Goal: Task Accomplishment & Management: Contribute content

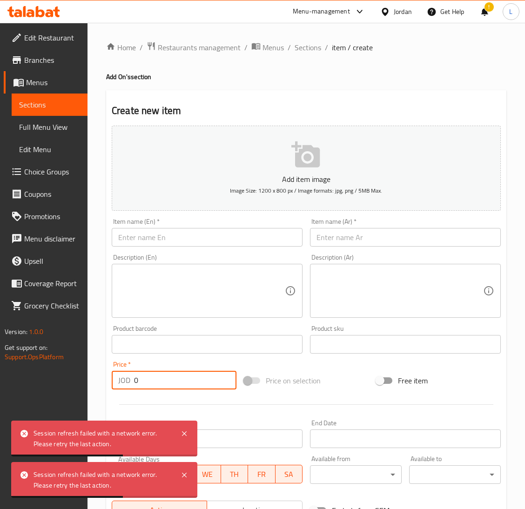
click at [17, 13] on icon at bounding box center [18, 13] width 8 height 8
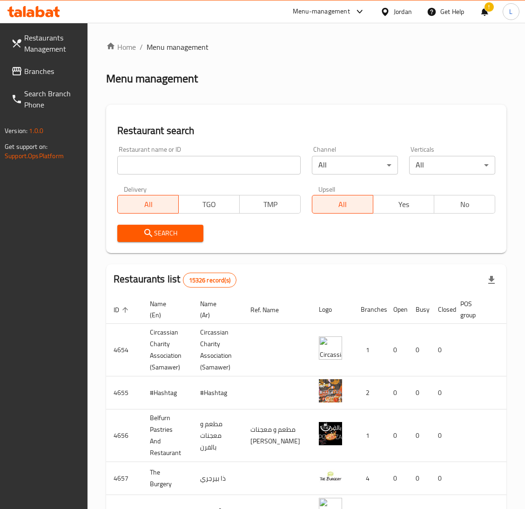
click at [32, 66] on span "Branches" at bounding box center [52, 71] width 56 height 11
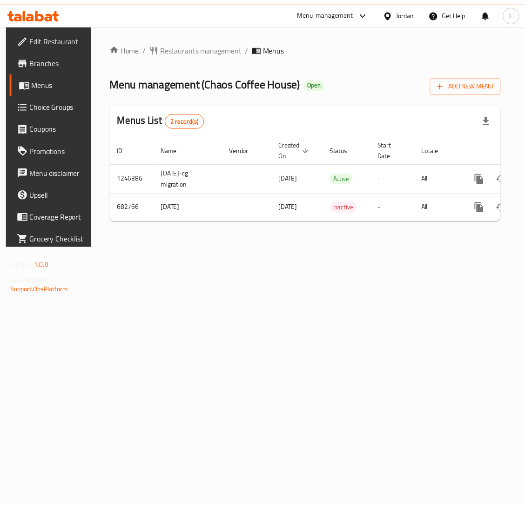
scroll to position [0, 53]
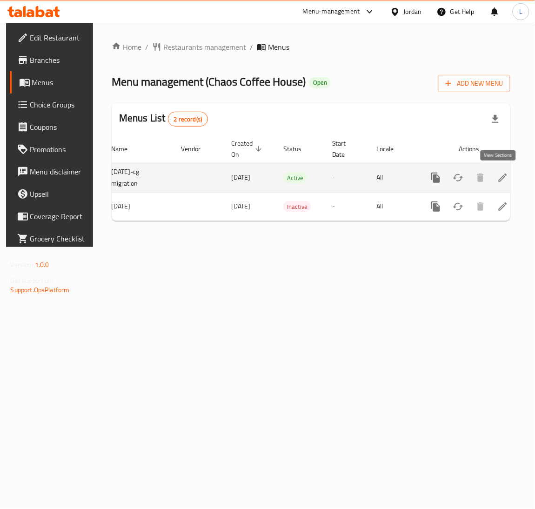
click at [498, 177] on icon "enhanced table" at bounding box center [502, 177] width 11 height 11
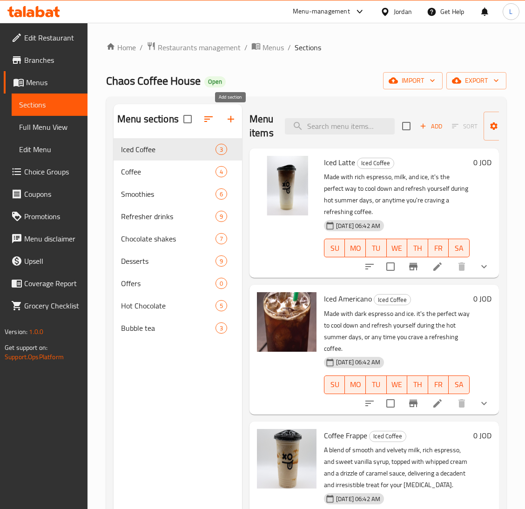
click at [223, 118] on button "button" at bounding box center [231, 119] width 22 height 22
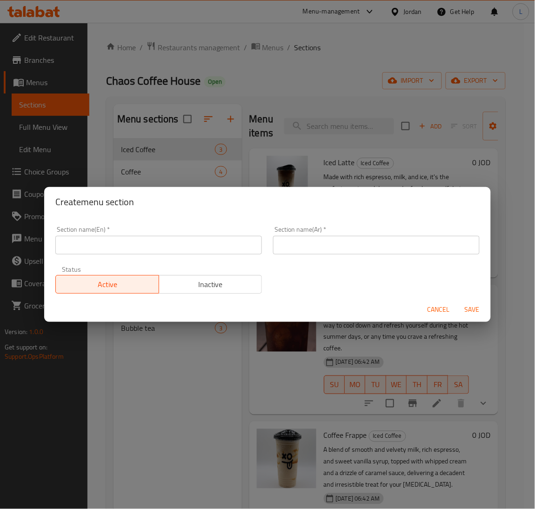
click at [193, 248] on input "text" at bounding box center [158, 245] width 207 height 19
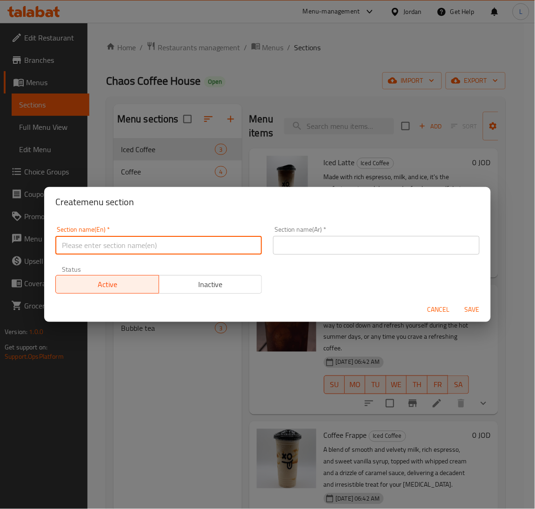
paste input "Sabaho Offer"
type input "Sabaho Offer"
click at [356, 248] on input "text" at bounding box center [376, 245] width 207 height 19
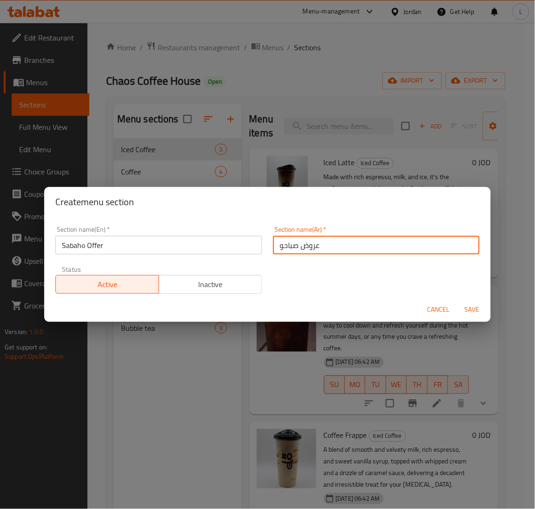
type input "عروض صباحو"
click at [475, 313] on span "Save" at bounding box center [472, 310] width 22 height 12
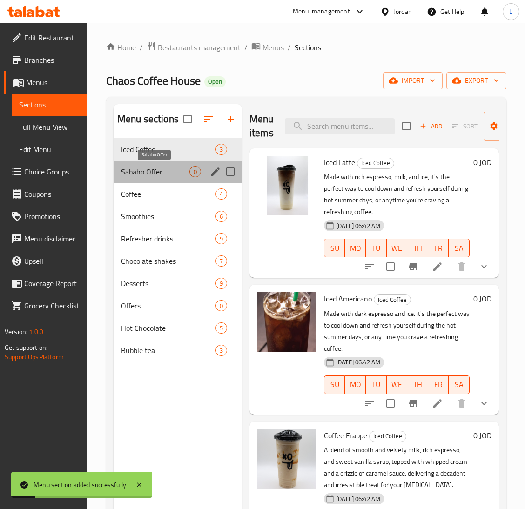
click at [135, 167] on span "Sabaho Offer" at bounding box center [155, 171] width 68 height 11
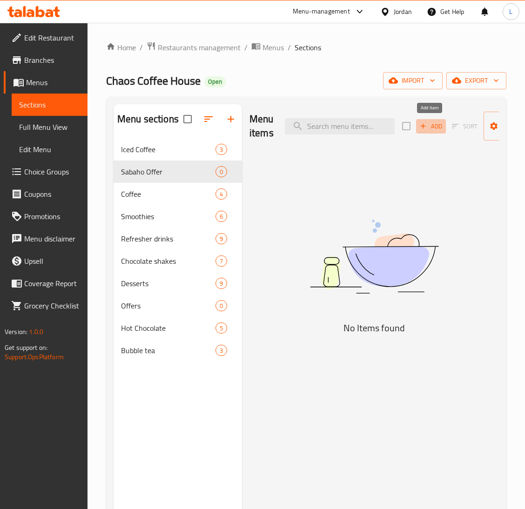
click at [423, 130] on icon "button" at bounding box center [423, 126] width 8 height 8
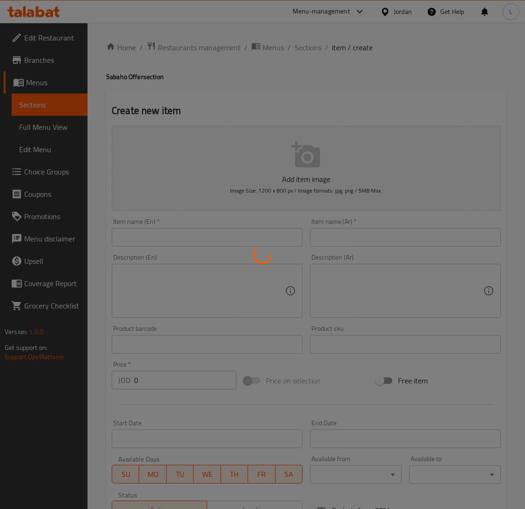
click at [232, 236] on div at bounding box center [262, 254] width 525 height 509
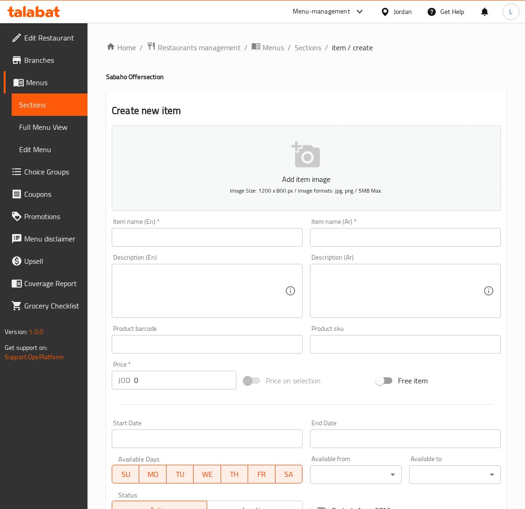
click at [262, 235] on input "text" at bounding box center [207, 237] width 191 height 19
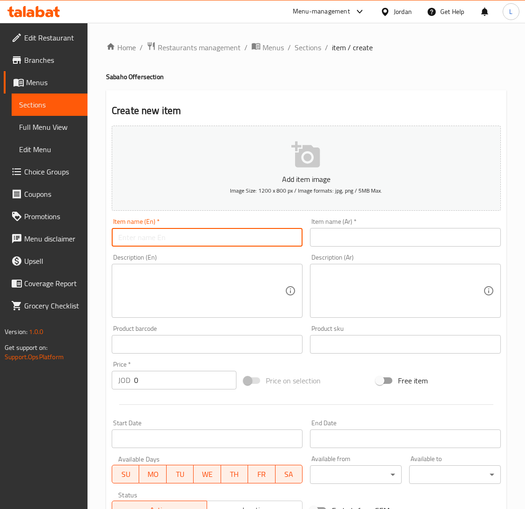
paste input "Sabaho offer"
type input "Sabaho offer"
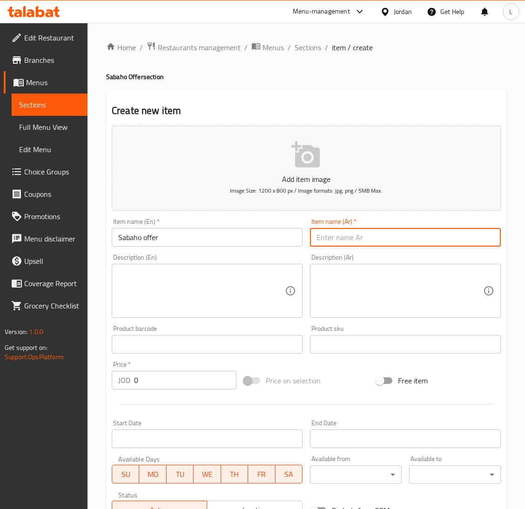
click at [387, 234] on input "text" at bounding box center [405, 237] width 191 height 19
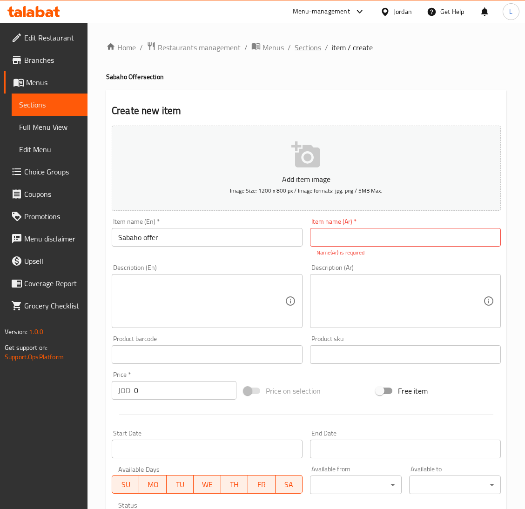
click at [307, 49] on span "Sections" at bounding box center [307, 47] width 27 height 11
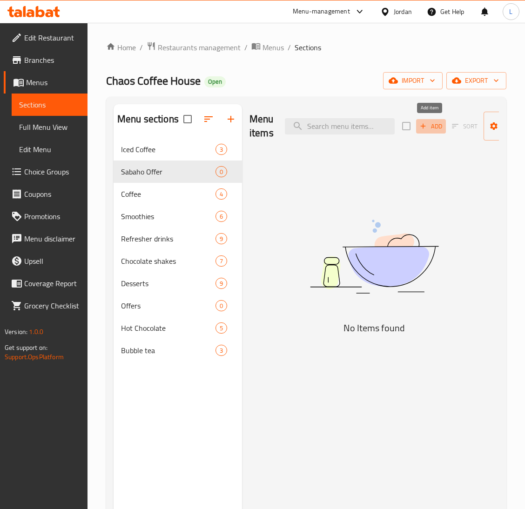
click at [429, 125] on span "Add" at bounding box center [430, 126] width 25 height 11
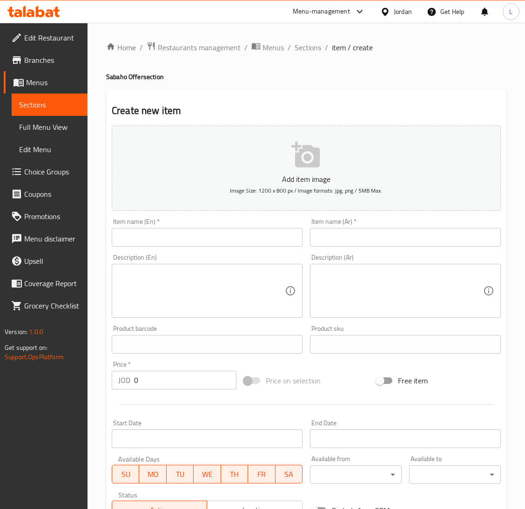
click at [208, 245] on input "text" at bounding box center [207, 237] width 191 height 19
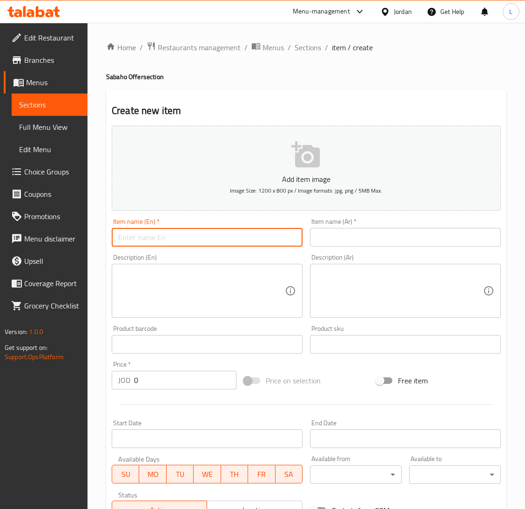
paste input "Sabaho offer"
click at [428, 235] on input "text" at bounding box center [405, 237] width 191 height 19
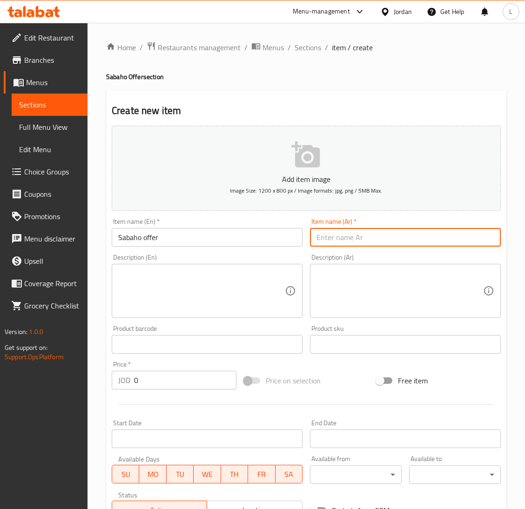
click at [147, 236] on input "Sabaho offer" at bounding box center [207, 237] width 191 height 19
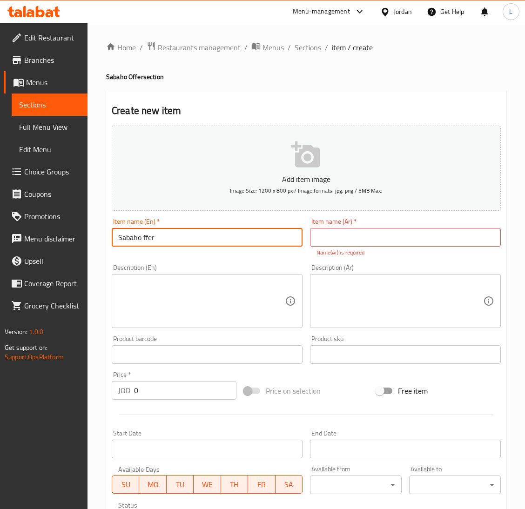
click at [157, 239] on input "Sabaho ffer" at bounding box center [207, 237] width 191 height 19
click at [156, 239] on input "Sabaho ffer" at bounding box center [207, 237] width 191 height 19
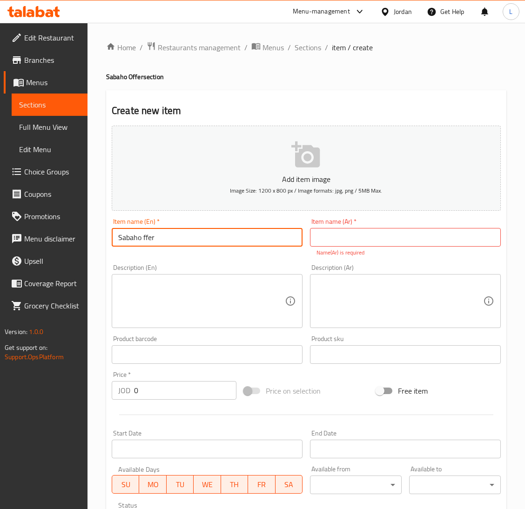
paste input "o"
type input "Sabaho offer"
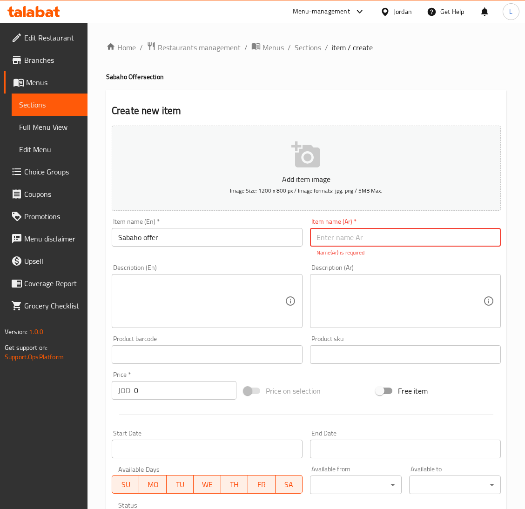
click at [418, 230] on input "text" at bounding box center [405, 237] width 191 height 19
type input "ص"
type input "عروض صباحو"
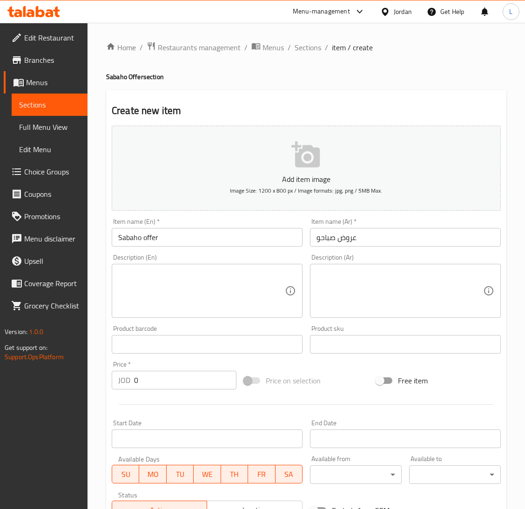
click at [206, 294] on textarea at bounding box center [201, 291] width 167 height 44
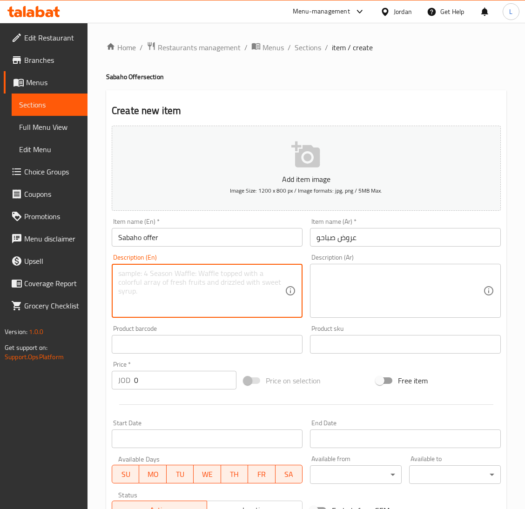
paste textarea "Hot Latte Or Iced Latte Hot Americano Or Iced Americano With cookies"
type textarea "Hot Latte Or Iced Latte Hot Americano Or Iced Americano With cookies"
click at [324, 294] on textarea at bounding box center [399, 291] width 167 height 44
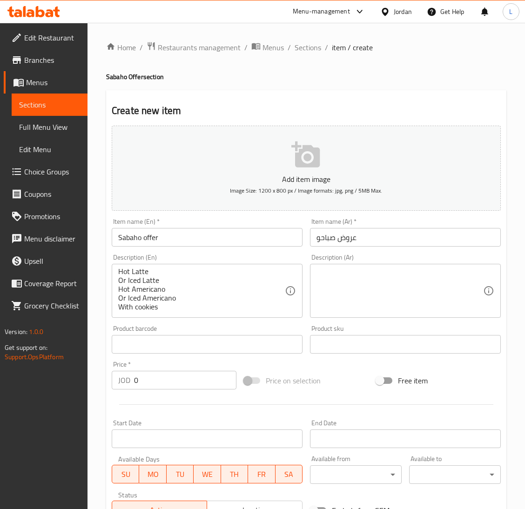
click at [409, 301] on textarea at bounding box center [399, 291] width 167 height 44
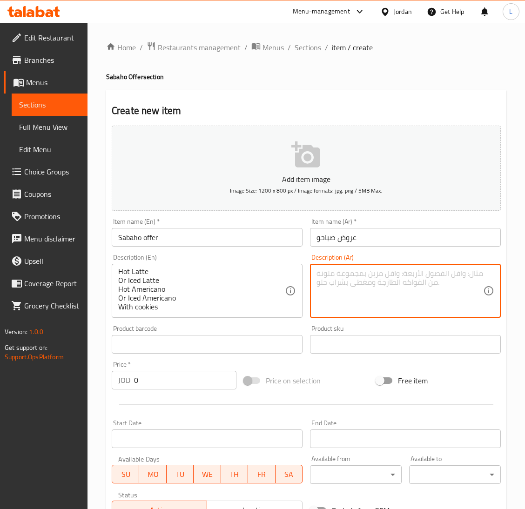
paste textarea "هوت لاتى او آيس لاتى هوت أمريكانو او آيس [GEOGRAPHIC_DATA] مع كوكيز ب ٢.٥٠"
drag, startPoint x: 330, startPoint y: 299, endPoint x: 326, endPoint y: 302, distance: 4.9
click at [326, 302] on textarea "هوت لاتى او آيس لاتى هوت أمريكانو او آيس [GEOGRAPHIC_DATA] مع كوكيز ب ٢.٥٠" at bounding box center [399, 291] width 167 height 44
click at [334, 302] on textarea "هوت لاتى او آيس لاتى هوت أمريكانو او آيس [GEOGRAPHIC_DATA] مع كوكيز ب ٢.٥٠" at bounding box center [399, 291] width 167 height 44
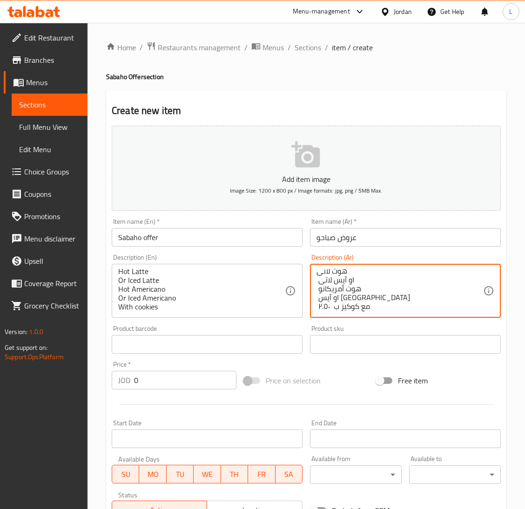
drag, startPoint x: 337, startPoint y: 301, endPoint x: 316, endPoint y: 300, distance: 21.0
click at [316, 300] on textarea "هوت لاتى او آيس لاتى هوت أمريكانو او آيس [GEOGRAPHIC_DATA] مع كوكيز ب ٢.٥٠" at bounding box center [399, 291] width 167 height 44
click at [316, 299] on textarea "هوت لاتى او آيس لاتى هوت أمريكانو او آيس [GEOGRAPHIC_DATA] مع كوكيز ب ٢.٥٠" at bounding box center [399, 291] width 167 height 44
drag, startPoint x: 316, startPoint y: 300, endPoint x: 341, endPoint y: 297, distance: 25.2
click at [341, 297] on textarea "هوت لاتى او آيس لاتى هوت أمريكانو او آيس [GEOGRAPHIC_DATA] مع كوكيز ب ٢.٥٠" at bounding box center [399, 291] width 167 height 44
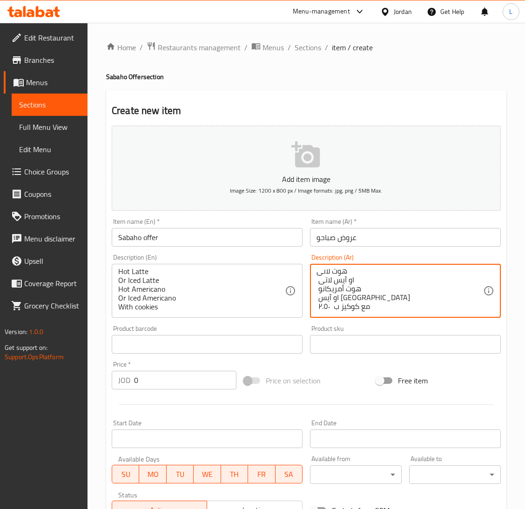
click at [341, 297] on textarea "هوت لاتى او آيس لاتى هوت أمريكانو او آيس [GEOGRAPHIC_DATA] مع كوكيز ب ٢.٥٠" at bounding box center [399, 291] width 167 height 44
drag, startPoint x: 337, startPoint y: 300, endPoint x: 323, endPoint y: 298, distance: 14.0
click at [323, 298] on textarea "هوت لاتى او آيس لاتى هوت أمريكانو او آيس [GEOGRAPHIC_DATA] مع كوكيز ب ٢.٥٠" at bounding box center [399, 291] width 167 height 44
click at [320, 301] on textarea "هوت لاتى او آيس لاتى هوت أمريكانو او آيس [GEOGRAPHIC_DATA] مع كوكيز ٥٠" at bounding box center [399, 291] width 167 height 44
click at [322, 298] on textarea "هوت لاتى او آيس لاتى هوت أمريكانو او آيس [GEOGRAPHIC_DATA] مع كوكيز ٥٠" at bounding box center [399, 291] width 167 height 44
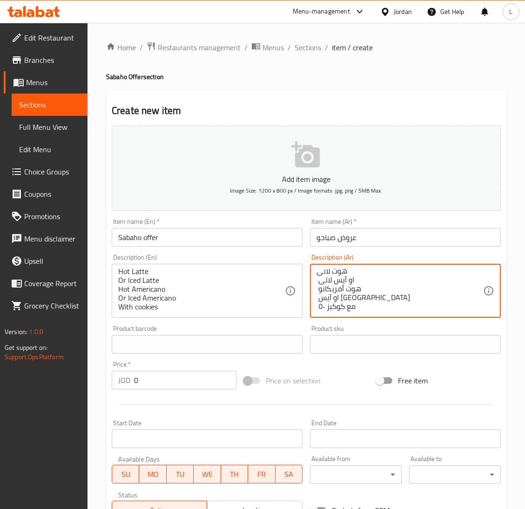
click at [322, 298] on textarea "هوت لاتى او آيس لاتى هوت أمريكانو او آيس [GEOGRAPHIC_DATA] مع كوكيز ٥٠" at bounding box center [399, 291] width 167 height 44
click at [319, 300] on textarea "هوت لاتى او آيس لاتى هوت أمريكانو او آيس [GEOGRAPHIC_DATA] مع كوكيز ٥٠" at bounding box center [399, 291] width 167 height 44
type textarea "هوت لاتى او آيس لاتى هوت أمريكانو او آيس [GEOGRAPHIC_DATA] مع كوكيز"
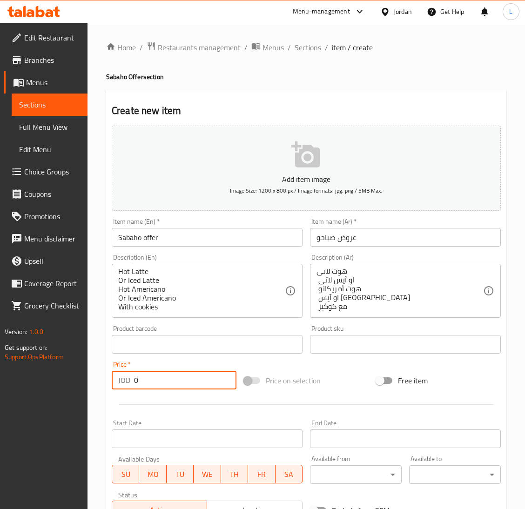
click at [188, 371] on input "0" at bounding box center [185, 380] width 102 height 19
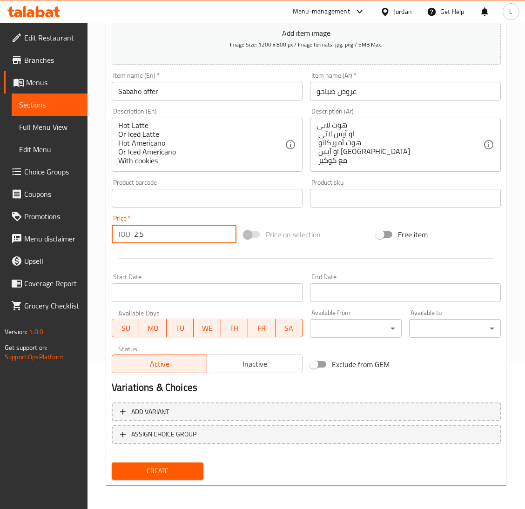
scroll to position [147, 0]
type input "2.5"
click at [168, 465] on span "Create" at bounding box center [157, 471] width 77 height 12
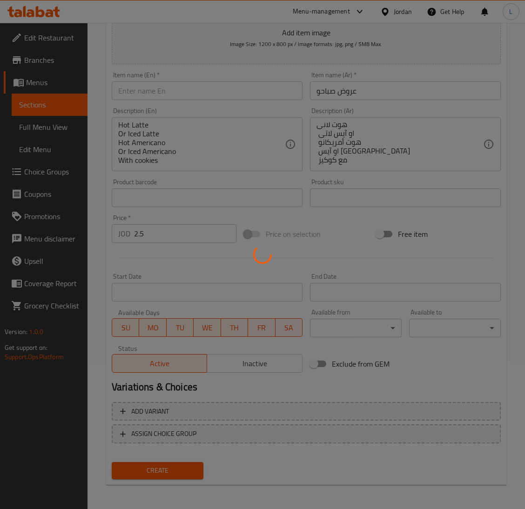
type input "0"
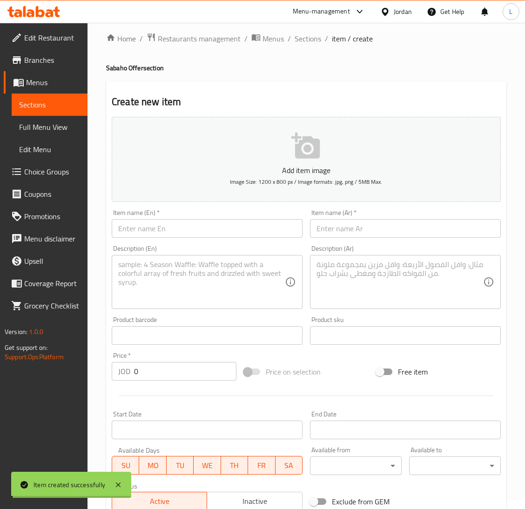
scroll to position [0, 0]
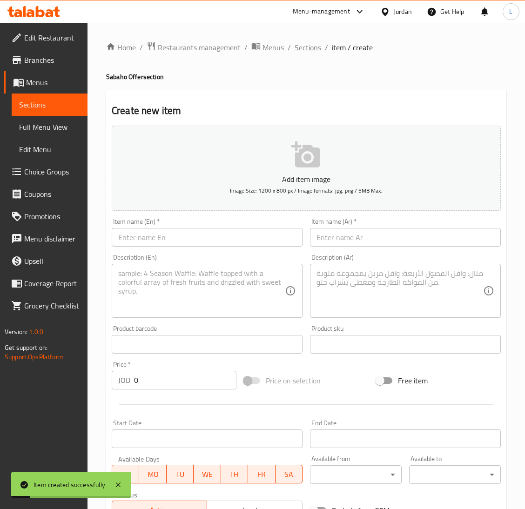
click at [305, 50] on span "Sections" at bounding box center [307, 47] width 27 height 11
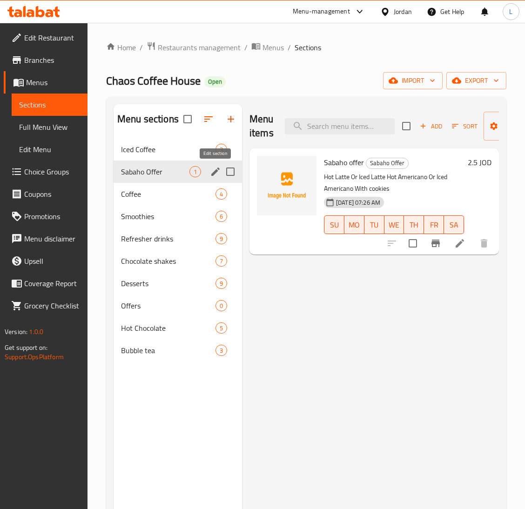
click at [216, 172] on icon "edit" at bounding box center [215, 171] width 8 height 8
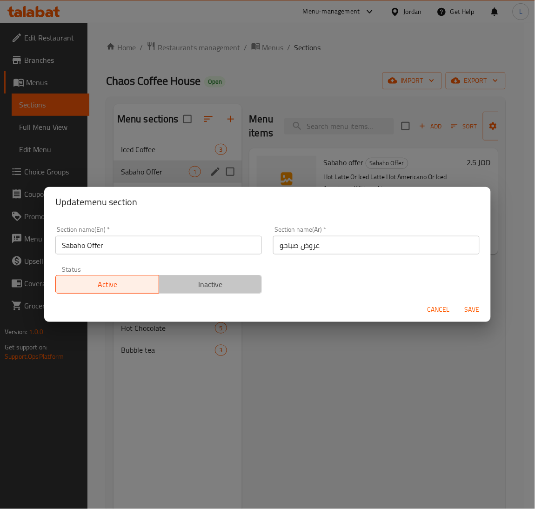
click at [231, 279] on span "Inactive" at bounding box center [211, 284] width 96 height 13
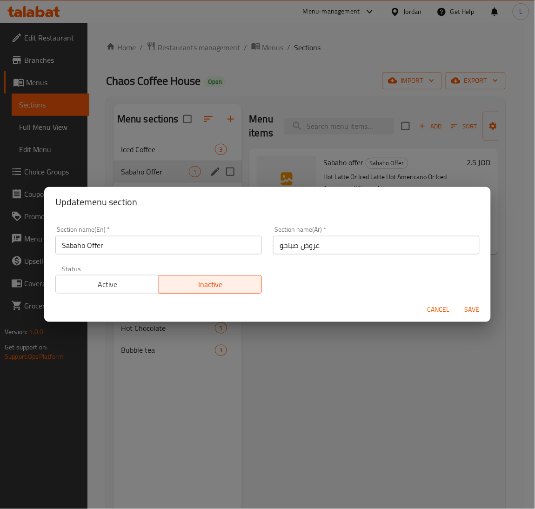
click at [466, 309] on span "Save" at bounding box center [472, 310] width 22 height 12
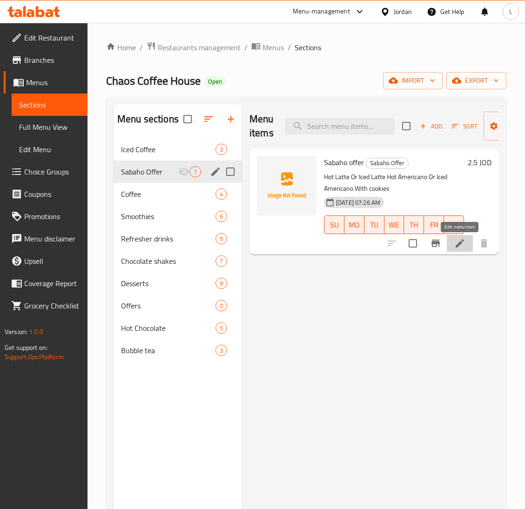
click at [460, 244] on icon at bounding box center [459, 243] width 8 height 8
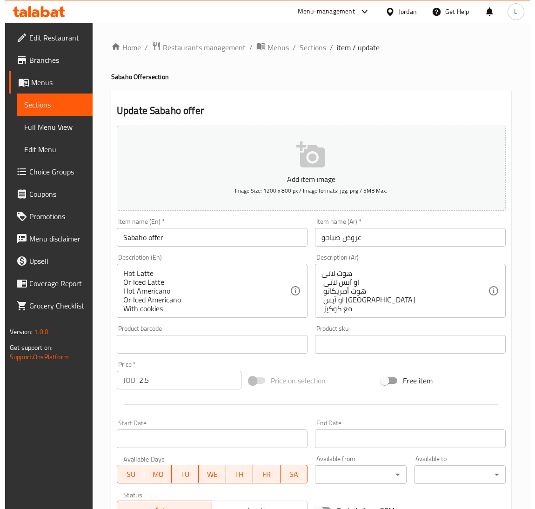
scroll to position [140, 0]
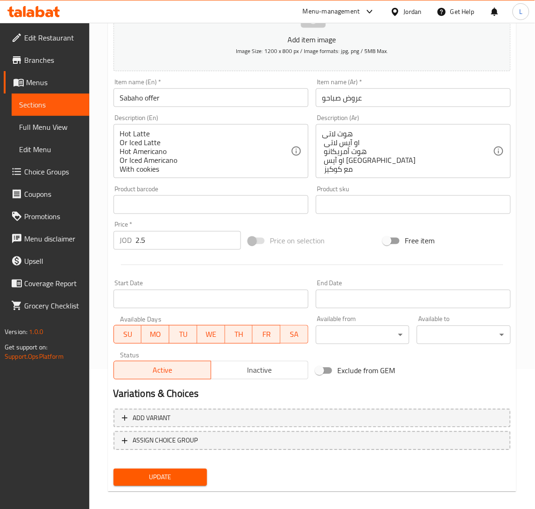
click at [340, 336] on body "​ Menu-management Jordan Get Help L Edit Restaurant Branches Menus Sections Ful…" at bounding box center [267, 126] width 535 height 486
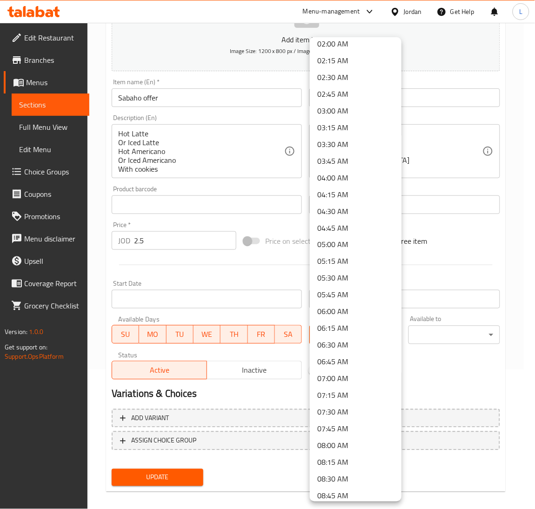
click at [354, 443] on li "08:00 AM" at bounding box center [356, 445] width 92 height 17
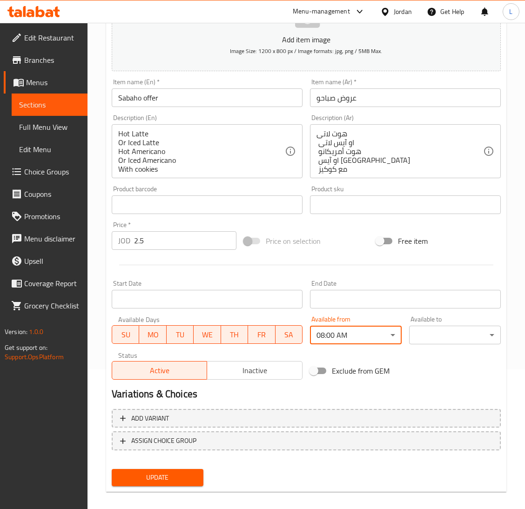
click at [431, 333] on body "​ Menu-management Jordan Get Help L Edit Restaurant Branches Menus Sections Ful…" at bounding box center [262, 126] width 525 height 486
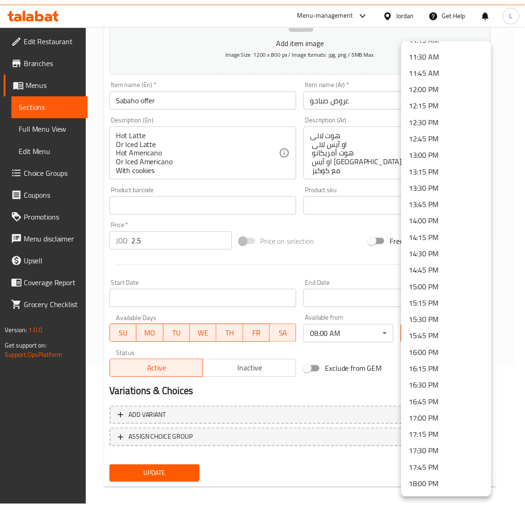
scroll to position [767, 0]
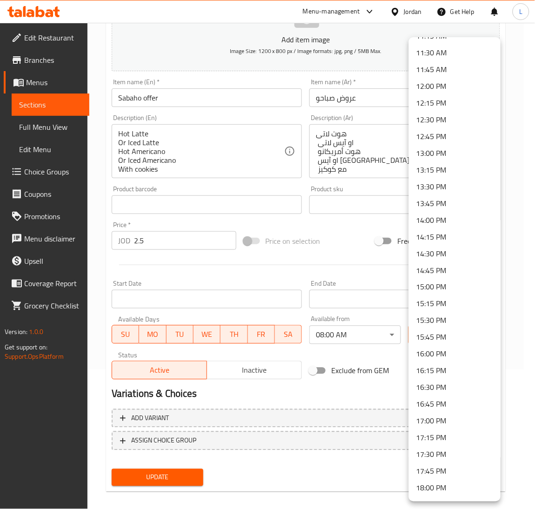
click at [455, 219] on li "14:00 PM" at bounding box center [455, 220] width 92 height 17
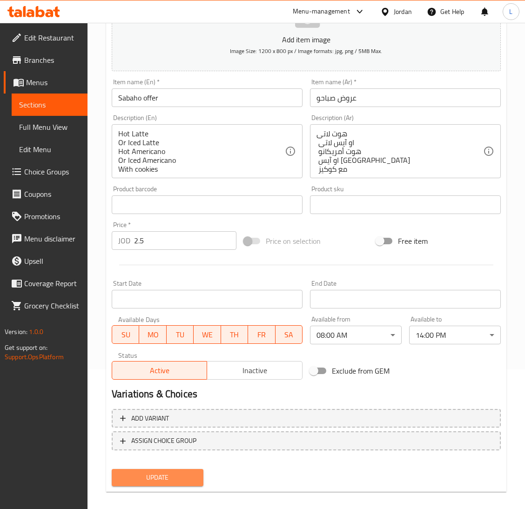
click at [169, 480] on span "Update" at bounding box center [157, 478] width 77 height 12
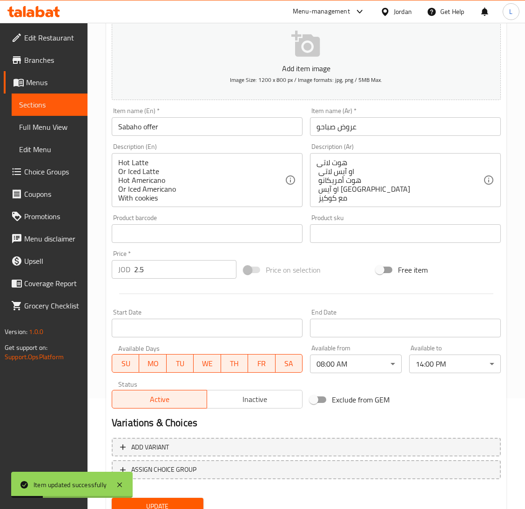
scroll to position [147, 0]
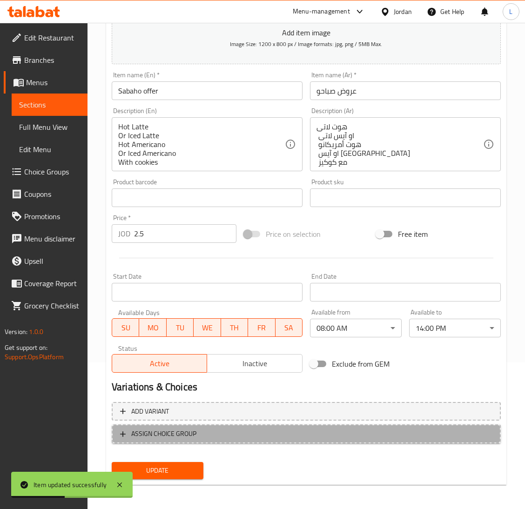
click at [153, 431] on span "ASSIGN CHOICE GROUP" at bounding box center [163, 434] width 65 height 12
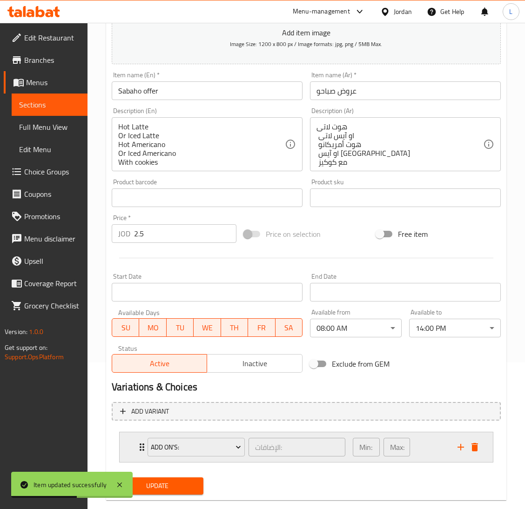
click at [130, 445] on div "Add On's: الإضافات: ​ Min: 0 ​ Max: 1 ​" at bounding box center [306, 447] width 373 height 30
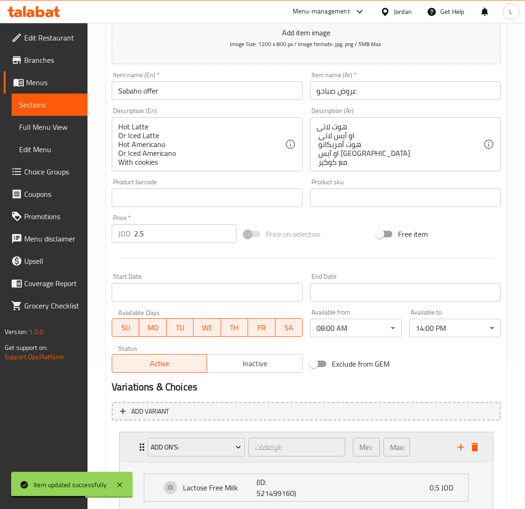
click at [130, 445] on div "Add On's: الإضافات: ​ Min: 0 ​ Max: 1 ​" at bounding box center [306, 447] width 373 height 30
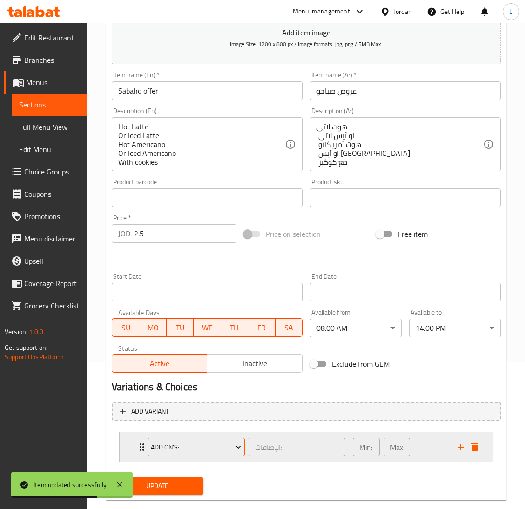
click at [163, 445] on span "Add On's:" at bounding box center [196, 447] width 90 height 12
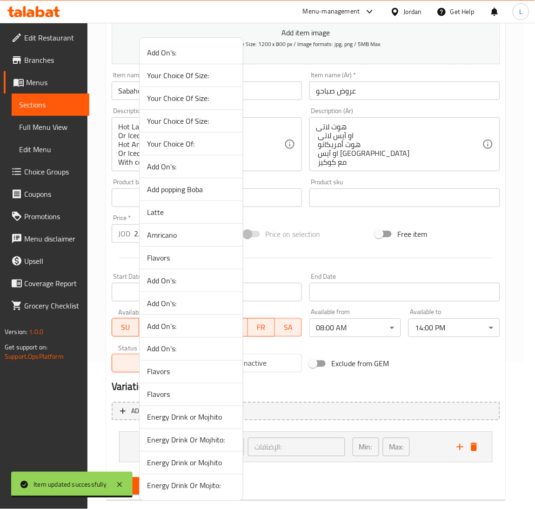
click at [182, 147] on span "Your Choice Of:" at bounding box center [191, 143] width 88 height 11
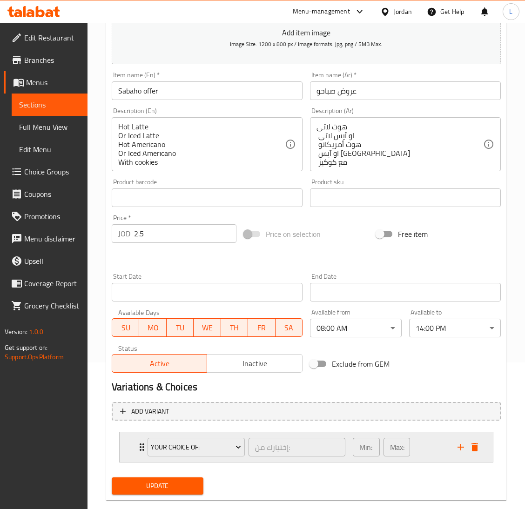
click at [135, 452] on div "Your Choice Of: إختيارك من: ​ Min: 0 ​ Max: 1 ​" at bounding box center [306, 447] width 373 height 30
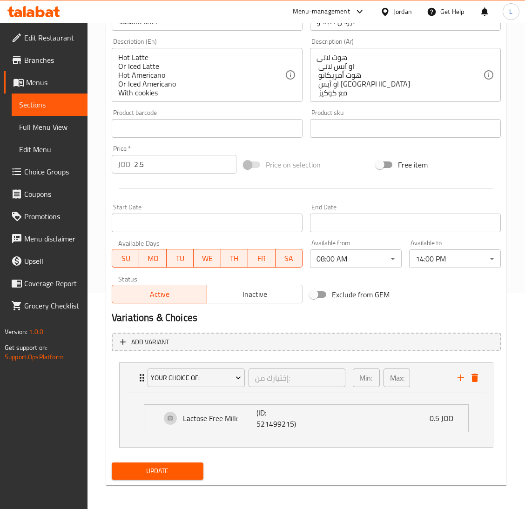
scroll to position [217, 0]
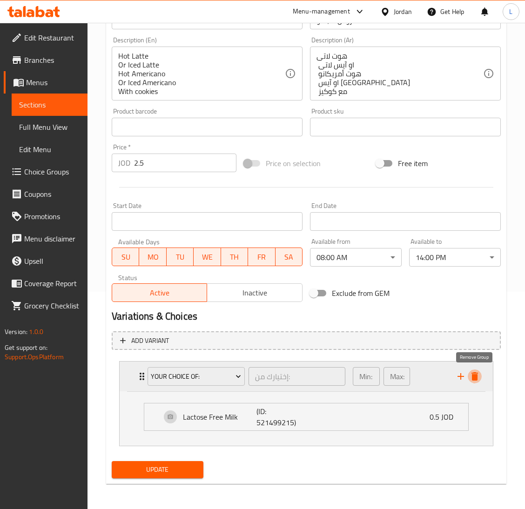
click at [473, 372] on icon "delete" at bounding box center [474, 376] width 7 height 8
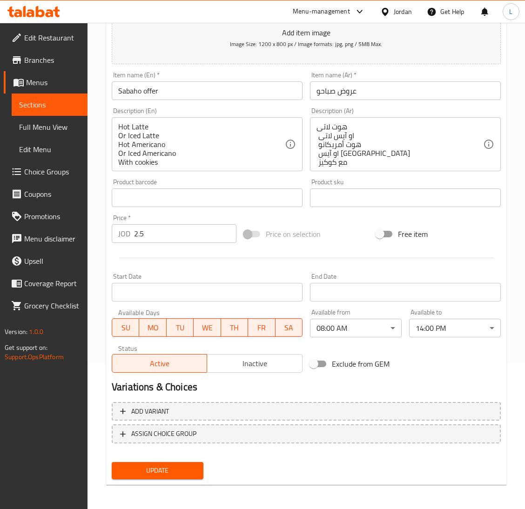
click at [184, 470] on span "Update" at bounding box center [157, 471] width 77 height 12
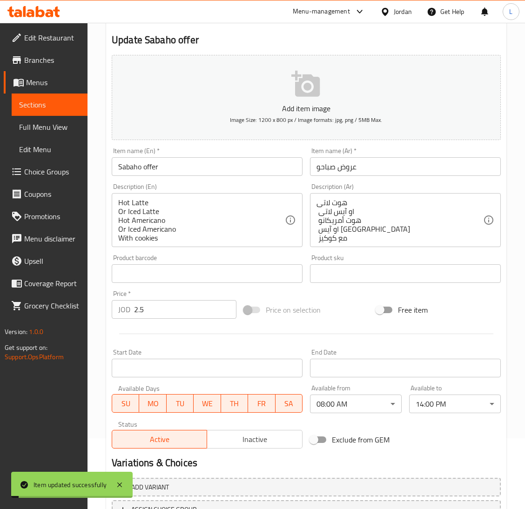
scroll to position [0, 0]
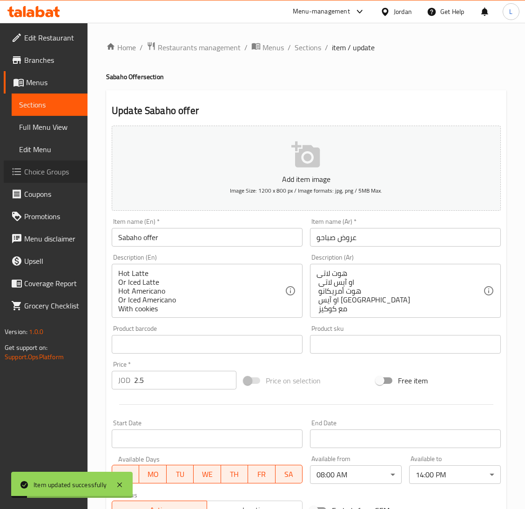
click at [45, 173] on span "Choice Groups" at bounding box center [52, 171] width 56 height 11
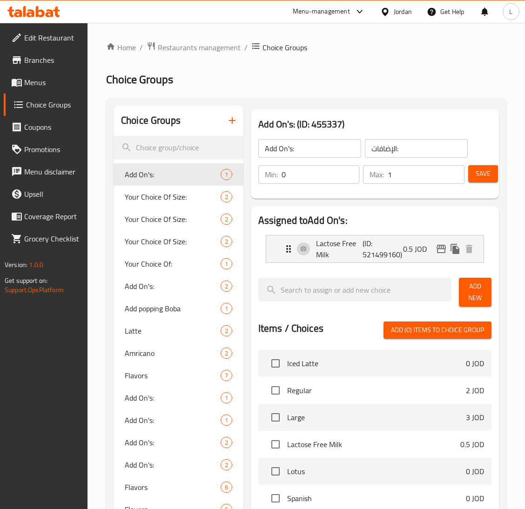
click at [233, 117] on icon "button" at bounding box center [232, 120] width 11 height 11
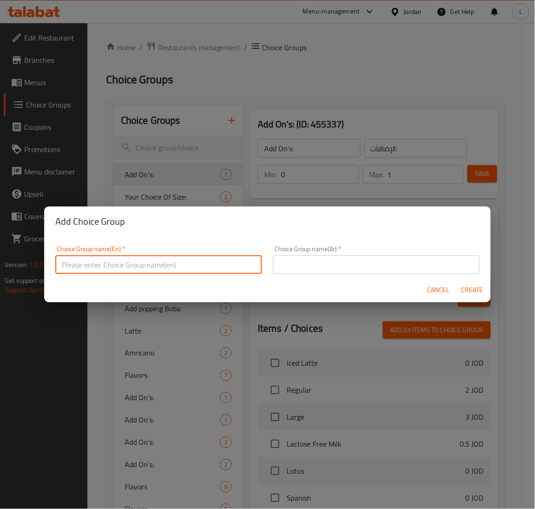
click at [194, 265] on input "text" at bounding box center [158, 264] width 207 height 19
type input "Your choice of:"
click at [307, 258] on input "text" at bounding box center [376, 264] width 207 height 19
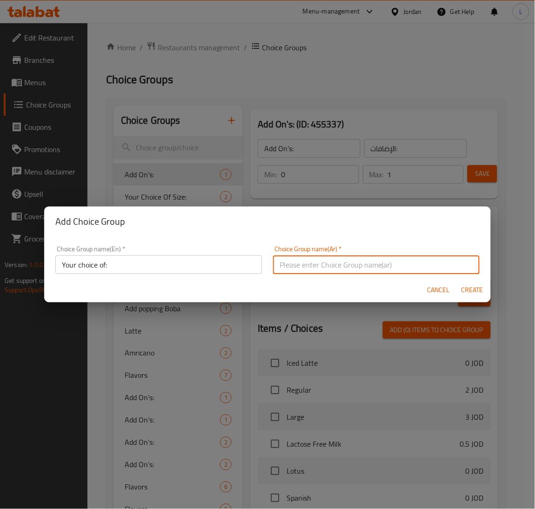
type input "h"
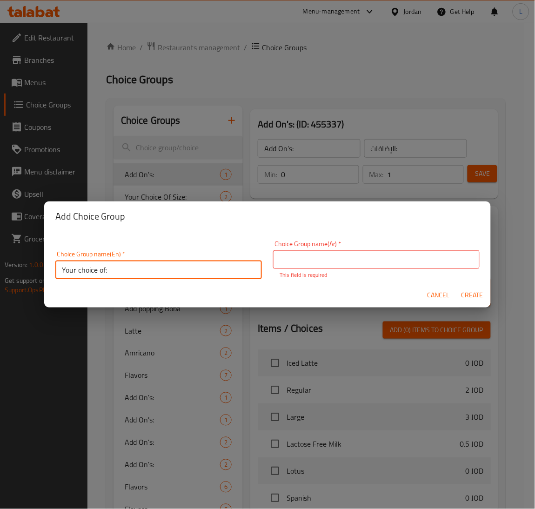
click at [121, 268] on input "Your choice of:" at bounding box center [158, 269] width 207 height 19
click at [194, 276] on input "Your choice of!" at bounding box center [158, 269] width 207 height 19
type input "Your choice of!"
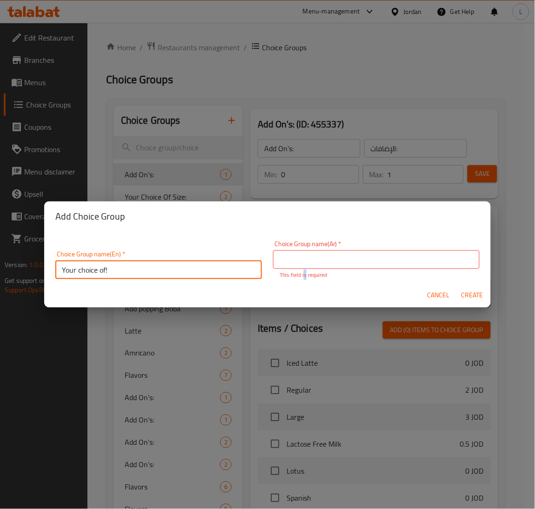
click at [300, 271] on p "This field is required" at bounding box center [377, 275] width 194 height 8
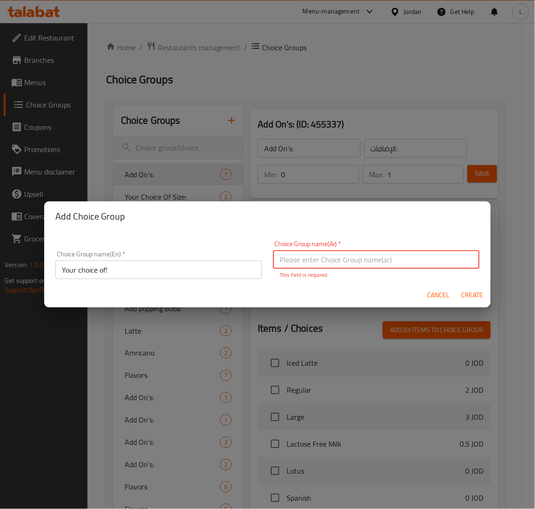
click at [307, 260] on input "text" at bounding box center [376, 259] width 207 height 19
paste input "اختيارك ل!"
drag, startPoint x: 280, startPoint y: 260, endPoint x: 273, endPoint y: 262, distance: 6.8
click at [273, 262] on input "اختيارك ل!" at bounding box center [376, 259] width 207 height 19
click at [290, 254] on input "اختيارك!" at bounding box center [376, 259] width 207 height 19
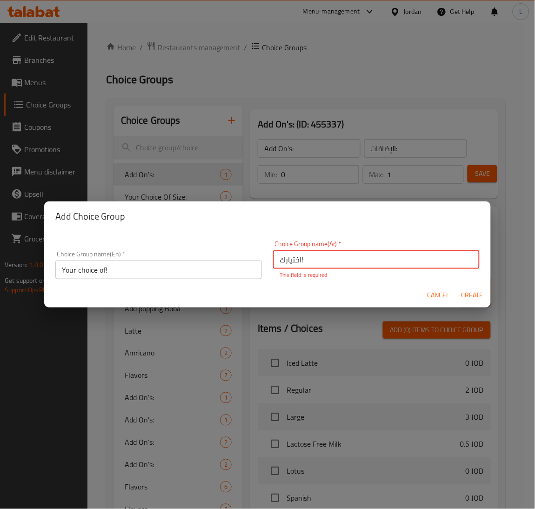
click at [290, 254] on input "اختيارك!" at bounding box center [376, 259] width 207 height 19
type input "!"
click at [290, 254] on input "!" at bounding box center [376, 259] width 207 height 19
type input "اختيارك من"
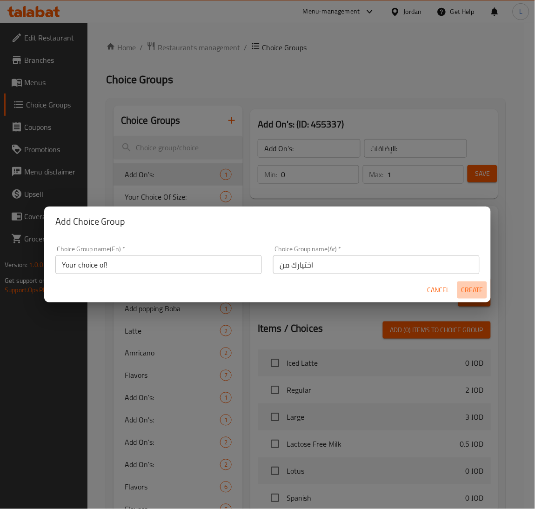
click at [480, 287] on button "Create" at bounding box center [472, 289] width 30 height 17
type input "Your choice of!"
type input "اختيارك من"
type input "0"
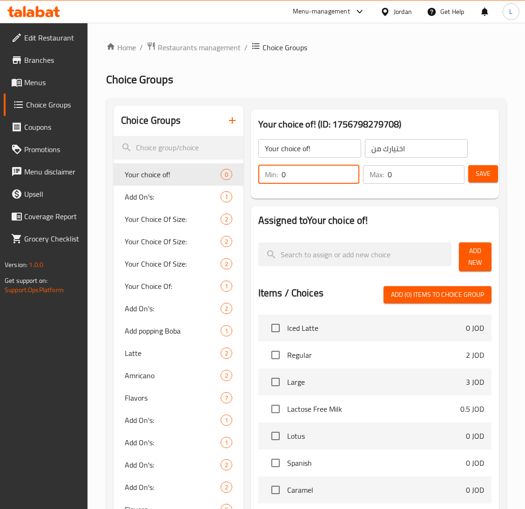
click at [296, 181] on input "0" at bounding box center [320, 174] width 78 height 19
type input "1"
click at [476, 254] on span "Add New" at bounding box center [475, 256] width 18 height 23
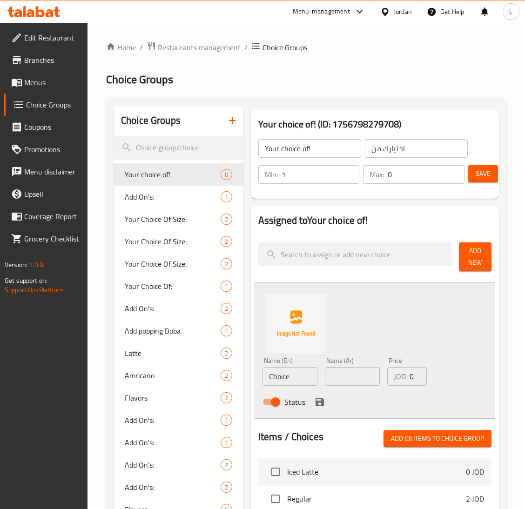
click at [292, 385] on input "Choice" at bounding box center [289, 376] width 55 height 19
paste input "Hot Latt"
type input "Hot Latte"
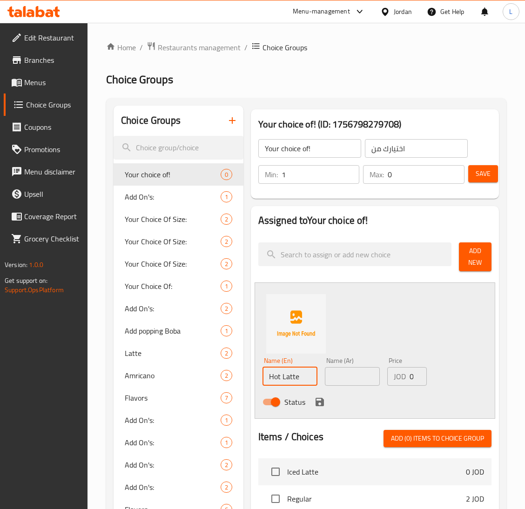
drag, startPoint x: 342, startPoint y: 374, endPoint x: 359, endPoint y: 380, distance: 17.7
click at [342, 374] on input "text" at bounding box center [352, 376] width 55 height 19
click at [345, 382] on input "text" at bounding box center [352, 376] width 55 height 19
paste input "هوت لاتى"
type input "هوت لاتى"
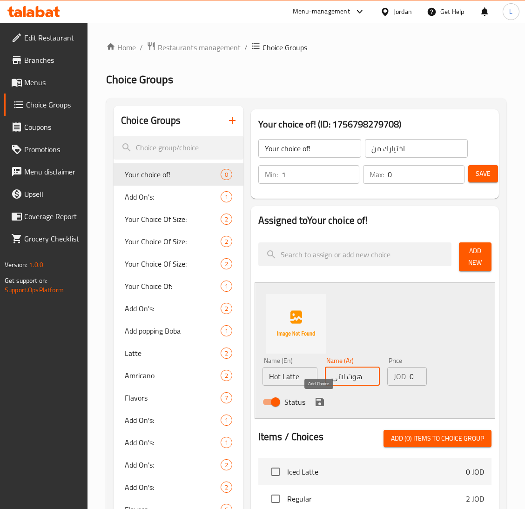
click at [320, 397] on icon "save" at bounding box center [319, 401] width 11 height 11
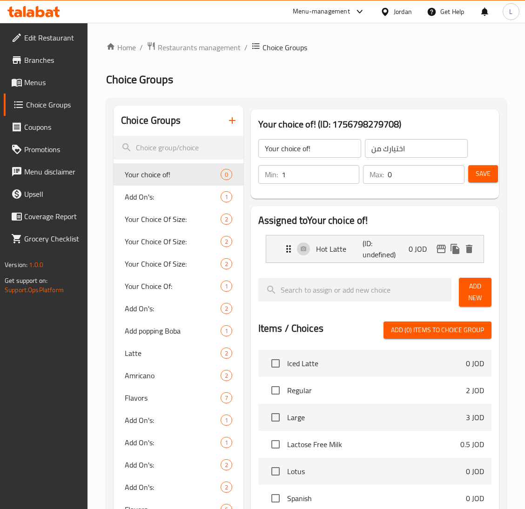
click at [485, 292] on button "Add New" at bounding box center [475, 292] width 33 height 29
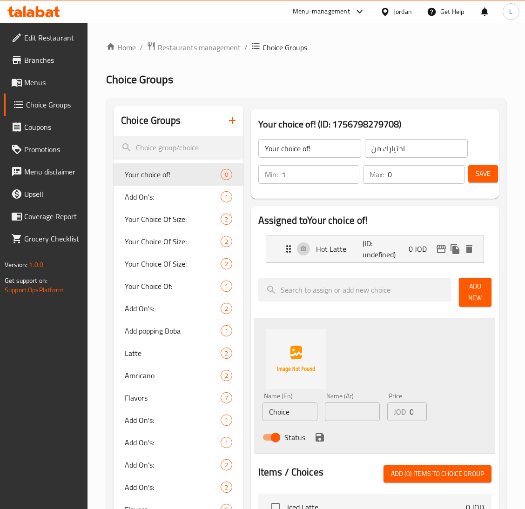
click at [281, 413] on input "Choice" at bounding box center [289, 411] width 55 height 19
paste input "او آيس لاتى"
type input "او آيس لاتى"
click at [351, 409] on input "text" at bounding box center [352, 411] width 55 height 19
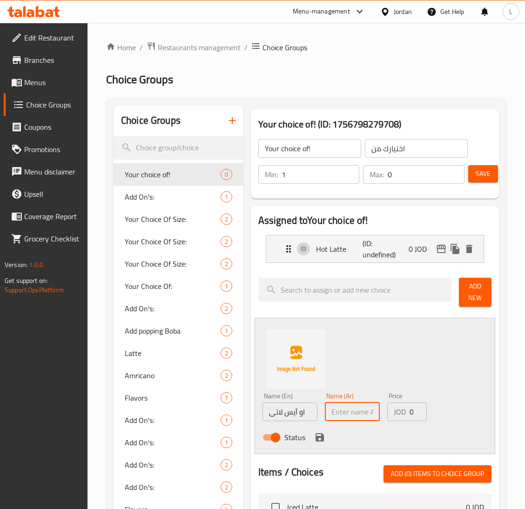
paste input "او آيس لاتى"
type input "او آيس لاتى"
click at [295, 414] on input "او آيس لاتى" at bounding box center [289, 411] width 55 height 19
click at [295, 413] on input "او آيس لاتى" at bounding box center [289, 411] width 55 height 19
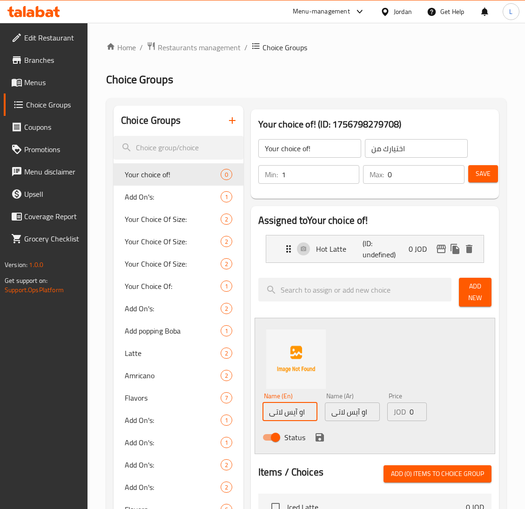
paste input "Iced Latte"
type input "Iced Latte"
click at [315, 439] on icon "save" at bounding box center [319, 437] width 8 height 8
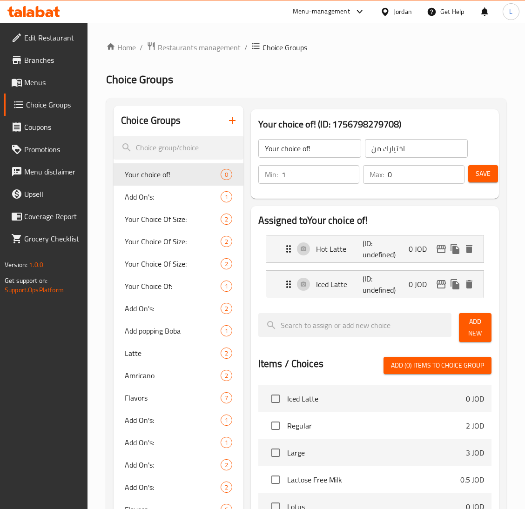
click at [463, 323] on button "Add New" at bounding box center [475, 327] width 33 height 29
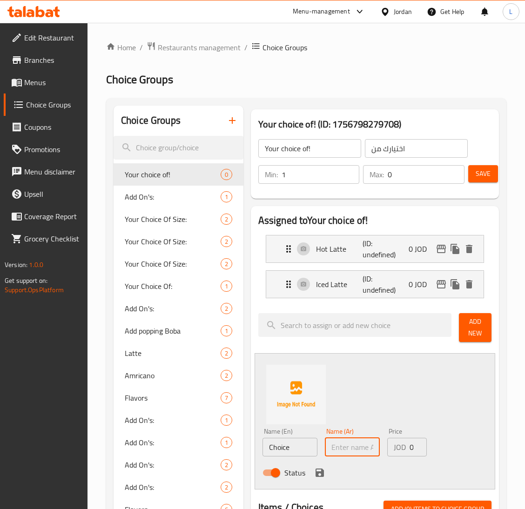
click at [361, 447] on input "text" at bounding box center [352, 447] width 55 height 19
paste input "هوت أمريكانو"
type input "هوت أمريكانو"
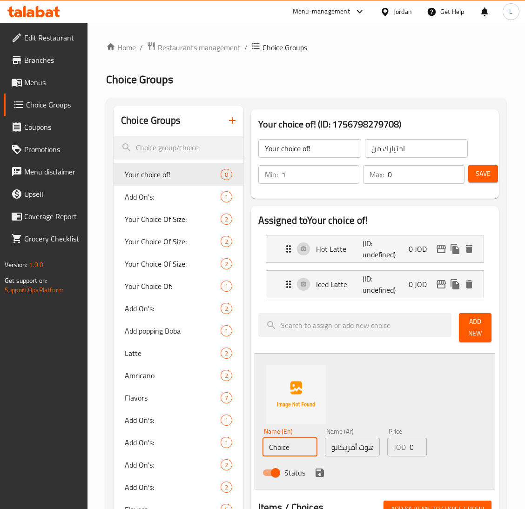
click at [291, 450] on input "Choice" at bounding box center [289, 447] width 55 height 19
paste input "Hot Americano"
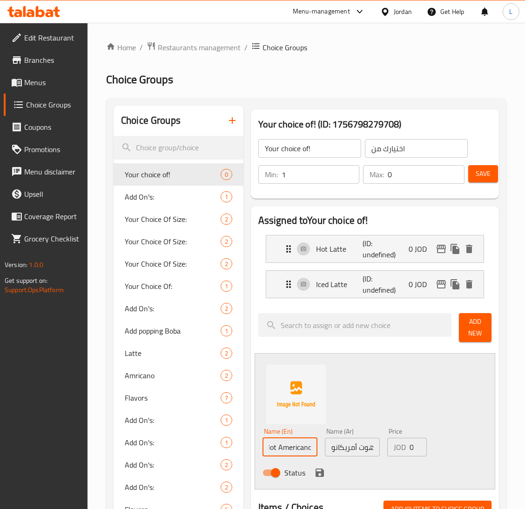
type input "Hot Americano"
click at [318, 467] on icon "save" at bounding box center [319, 472] width 11 height 11
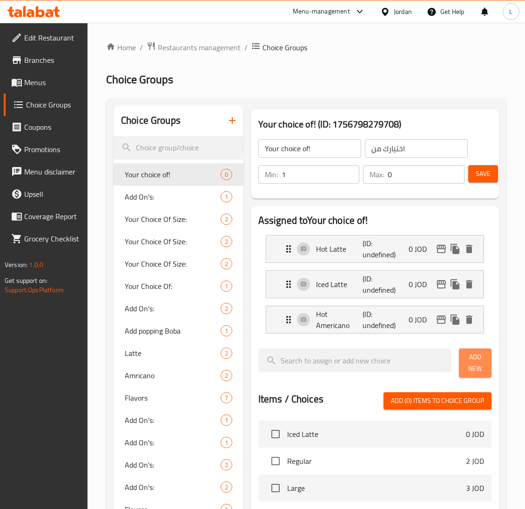
click at [479, 367] on span "Add New" at bounding box center [475, 362] width 18 height 23
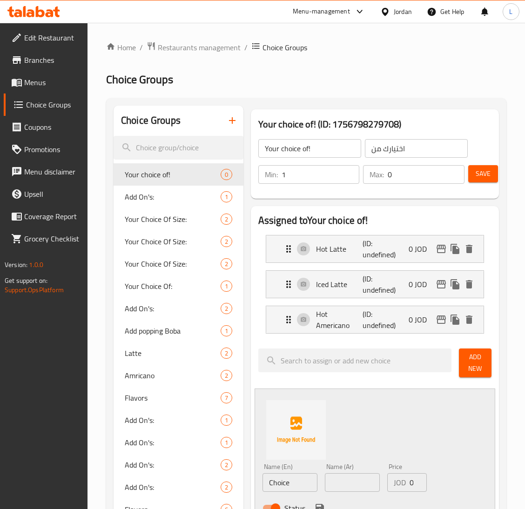
click at [291, 486] on input "Choice" at bounding box center [289, 482] width 55 height 19
paste input "Iced Americano"
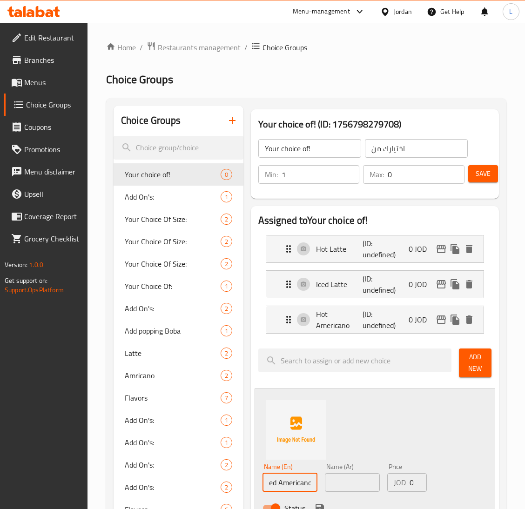
type input "Iced Americano"
click at [370, 484] on input "text" at bounding box center [352, 482] width 55 height 19
click at [351, 482] on input "text" at bounding box center [352, 482] width 55 height 19
paste input "آيس أمريكانو"
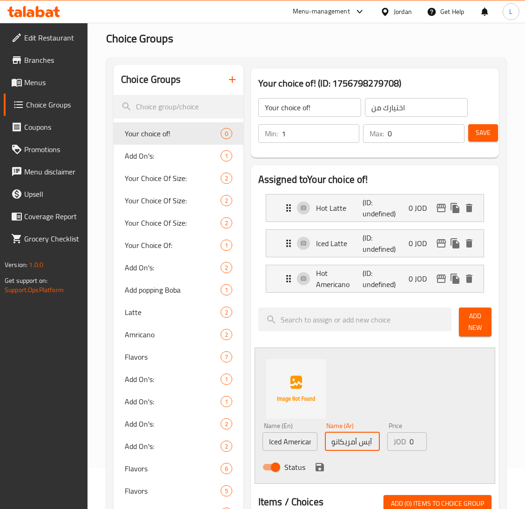
scroll to position [70, 0]
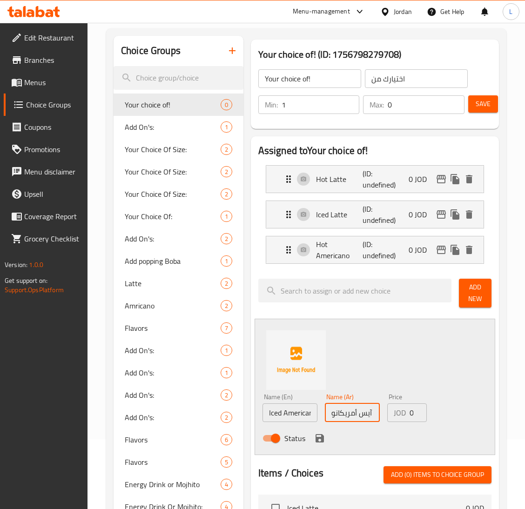
type input "آيس أمريكانو"
click at [315, 439] on icon "save" at bounding box center [319, 438] width 8 height 8
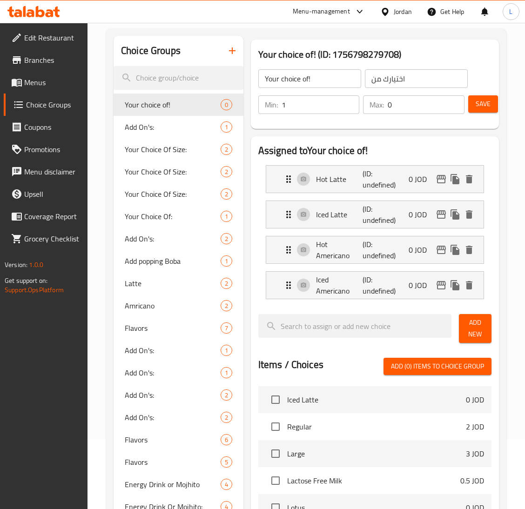
scroll to position [0, 0]
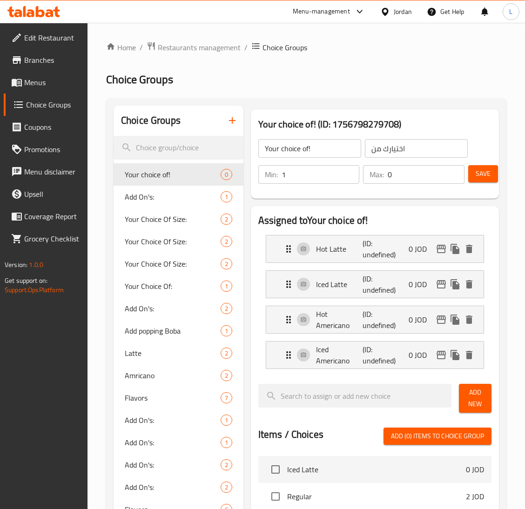
click at [411, 179] on input "0" at bounding box center [425, 174] width 77 height 19
type input "1"
click at [482, 173] on span "Save" at bounding box center [482, 174] width 15 height 12
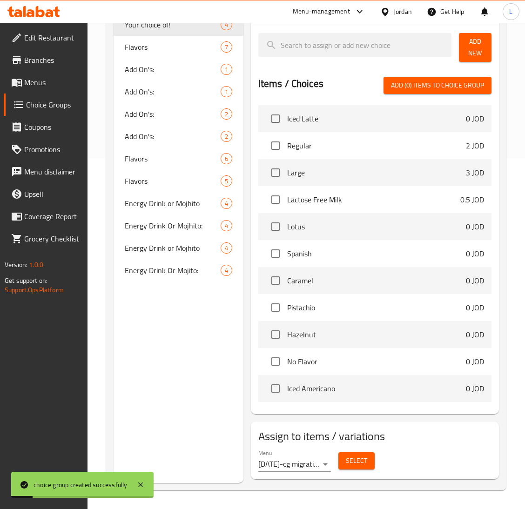
scroll to position [209, 0]
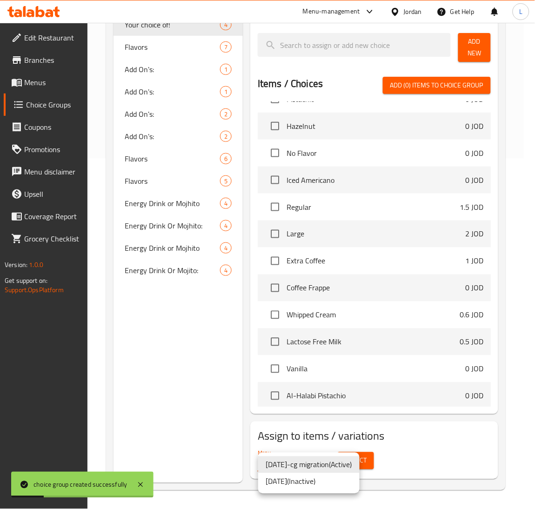
click at [423, 459] on div at bounding box center [267, 254] width 535 height 509
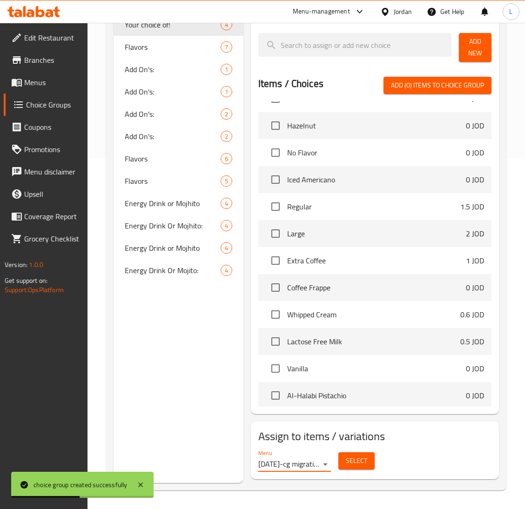
click at [356, 460] on span "Select" at bounding box center [356, 461] width 21 height 12
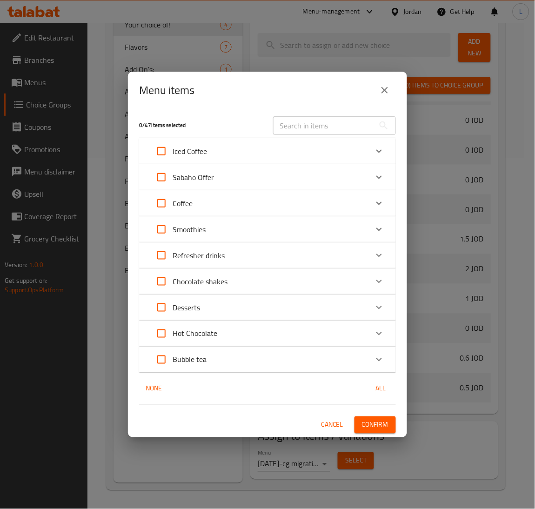
click at [338, 172] on div "Sabaho Offer" at bounding box center [259, 177] width 218 height 22
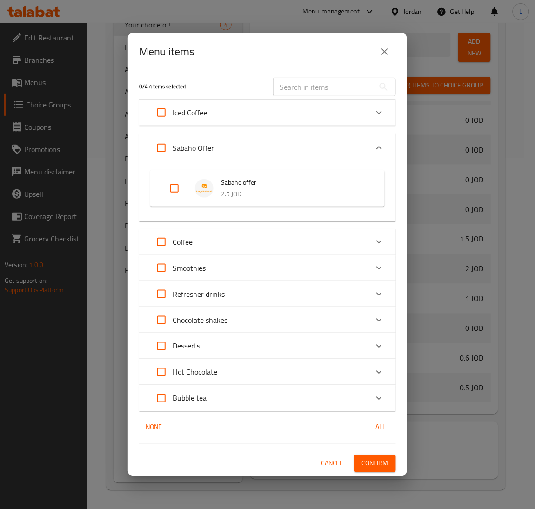
click at [174, 192] on input "Expand" at bounding box center [174, 188] width 22 height 22
checkbox input "true"
click at [381, 467] on span "Confirm" at bounding box center [375, 464] width 27 height 12
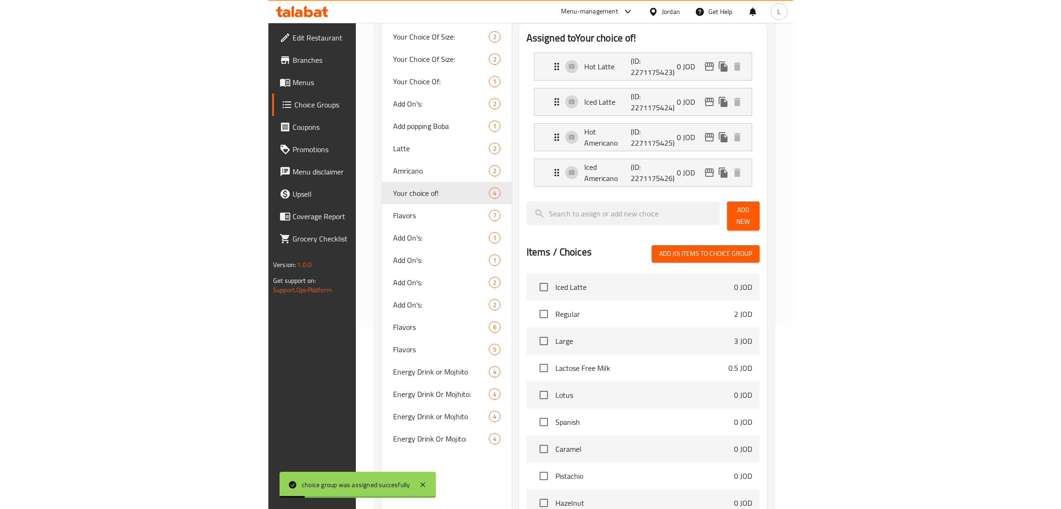
scroll to position [73, 0]
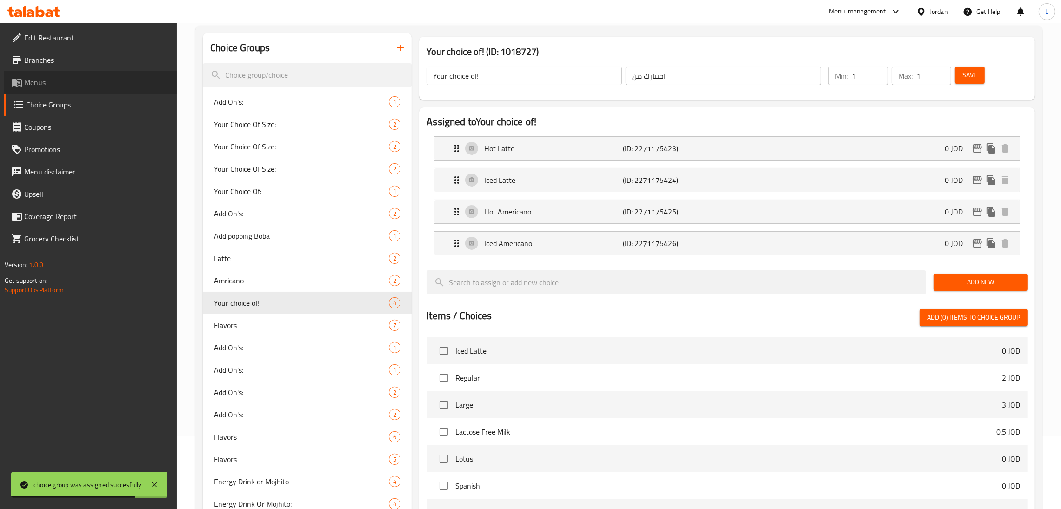
click at [72, 84] on span "Menus" at bounding box center [97, 82] width 146 height 11
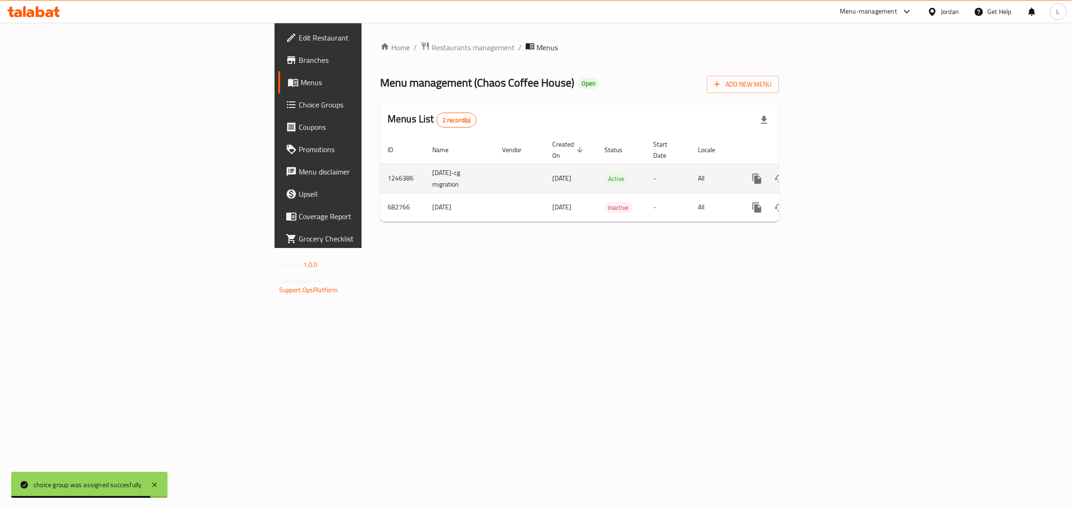
click at [534, 173] on icon "enhanced table" at bounding box center [823, 178] width 11 height 11
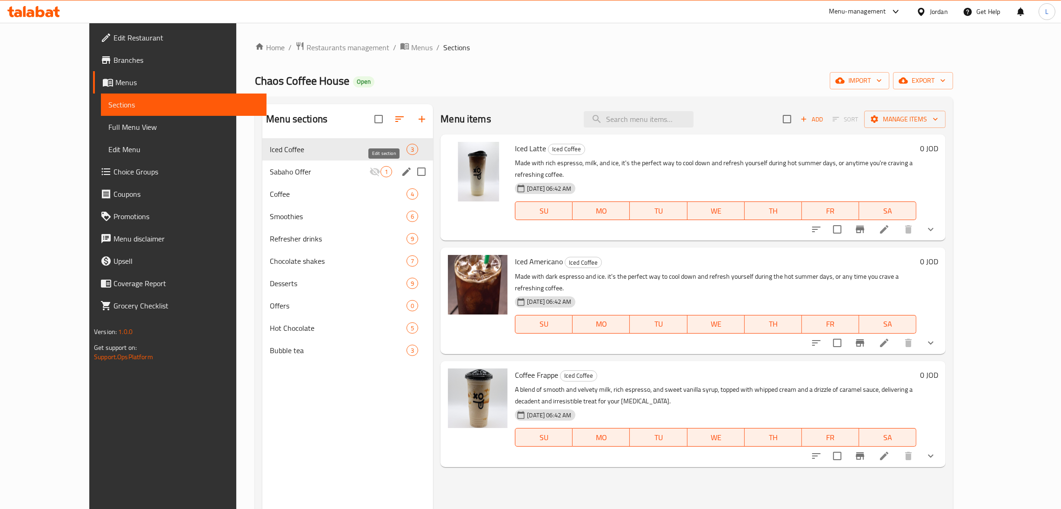
click at [402, 174] on icon "edit" at bounding box center [406, 171] width 8 height 8
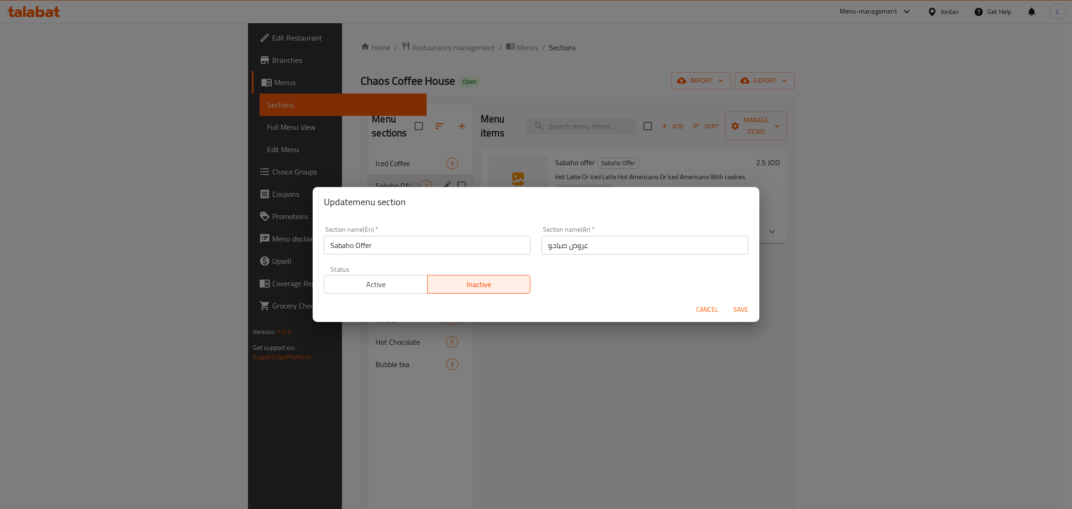
click at [401, 283] on span "Active" at bounding box center [376, 284] width 96 height 13
click at [534, 310] on span "Save" at bounding box center [740, 310] width 22 height 12
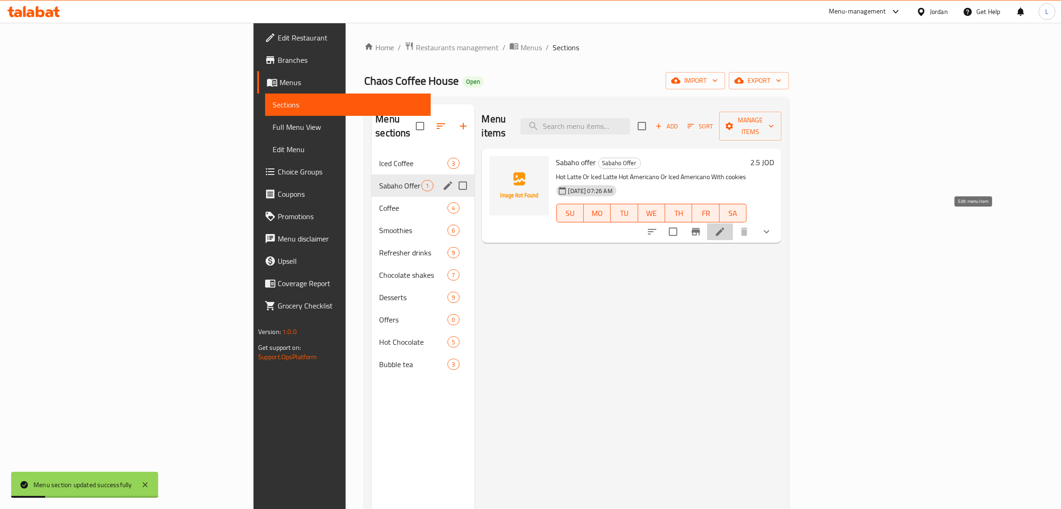
click at [534, 226] on icon at bounding box center [719, 231] width 11 height 11
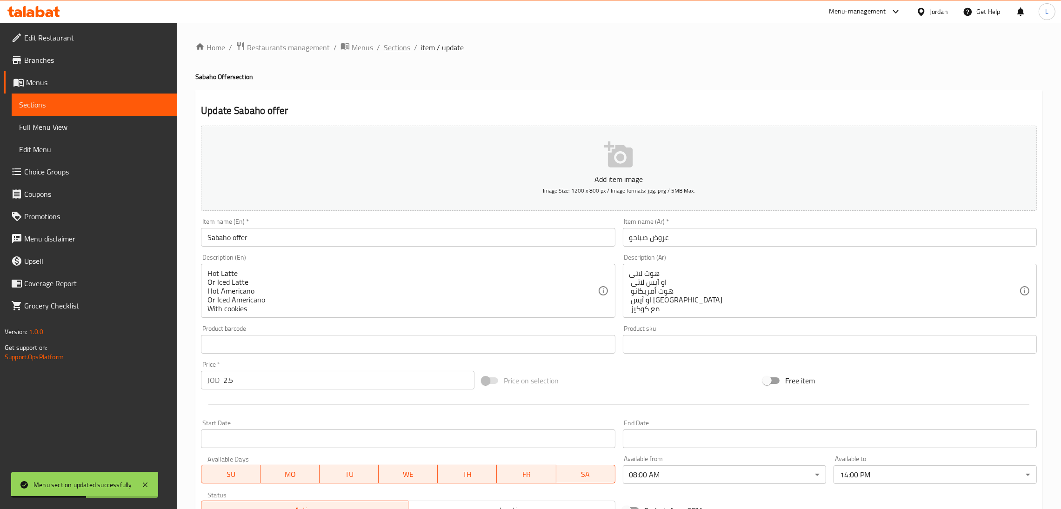
click at [399, 48] on span "Sections" at bounding box center [397, 47] width 27 height 11
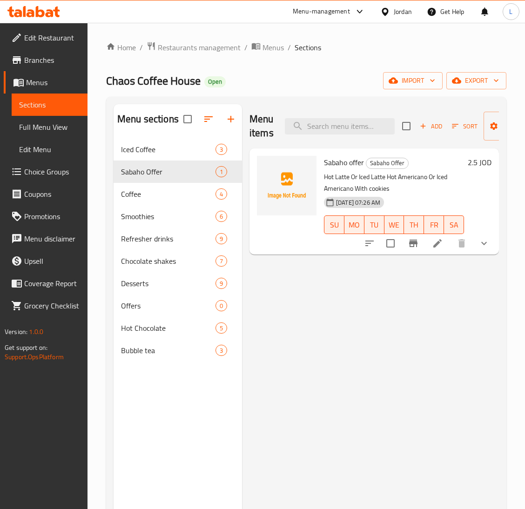
click at [26, 14] on icon at bounding box center [33, 11] width 53 height 11
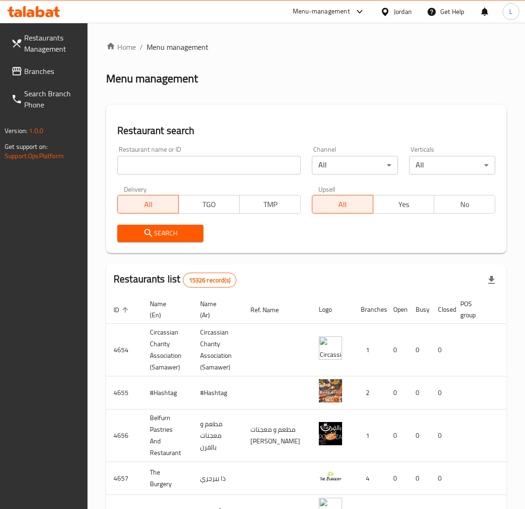
click at [43, 73] on span "Branches" at bounding box center [52, 71] width 56 height 11
click at [169, 168] on input "search" at bounding box center [208, 165] width 183 height 19
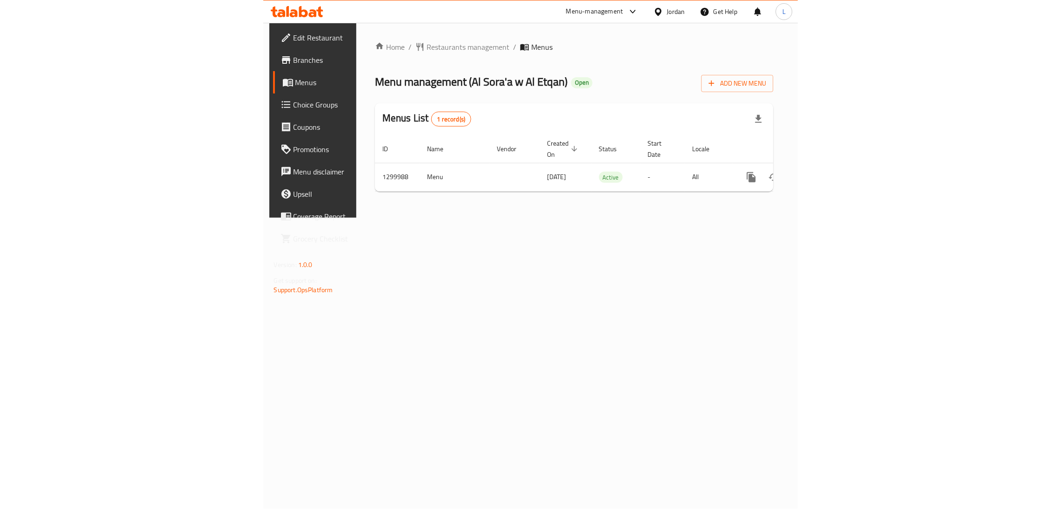
scroll to position [0, 53]
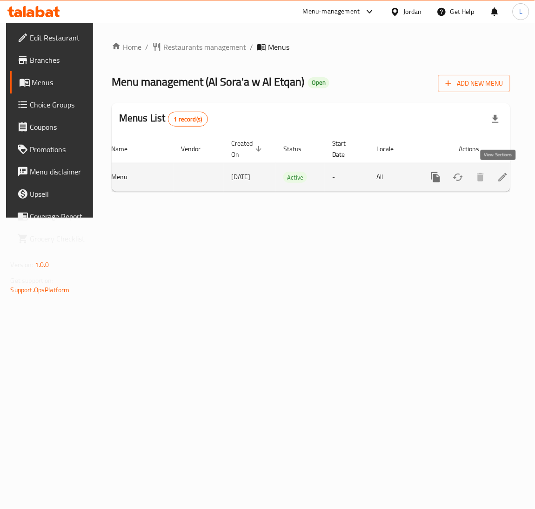
click at [499, 180] on icon "enhanced table" at bounding box center [503, 177] width 8 height 8
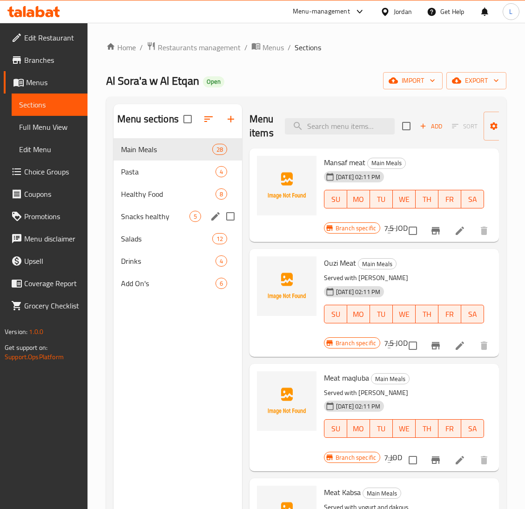
click at [152, 222] on span "Snacks healthy" at bounding box center [155, 216] width 68 height 11
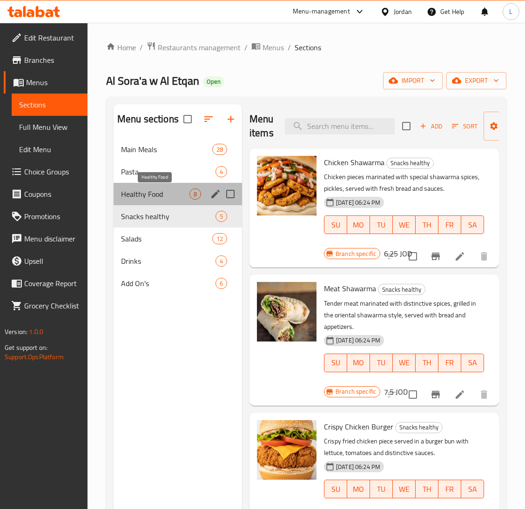
click at [154, 198] on span "Healthy Food" at bounding box center [155, 193] width 68 height 11
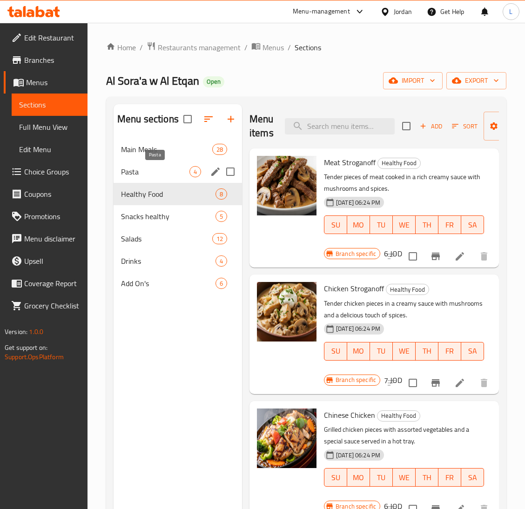
click at [151, 172] on span "Pasta" at bounding box center [155, 171] width 68 height 11
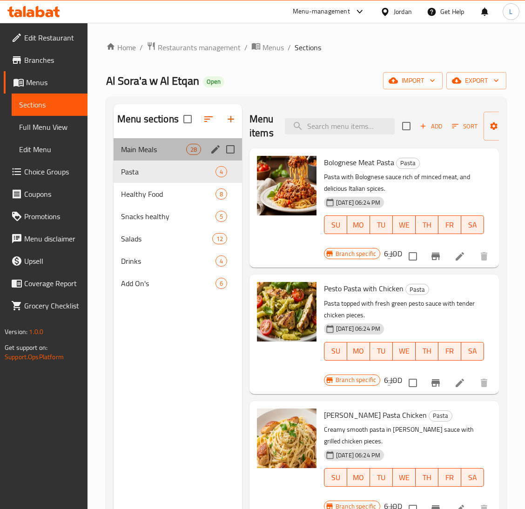
click at [153, 157] on div "Main Meals 28" at bounding box center [177, 149] width 128 height 22
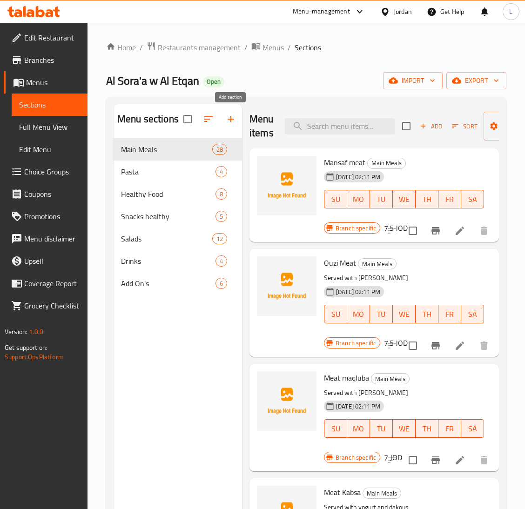
click at [236, 126] on button "button" at bounding box center [231, 119] width 22 height 22
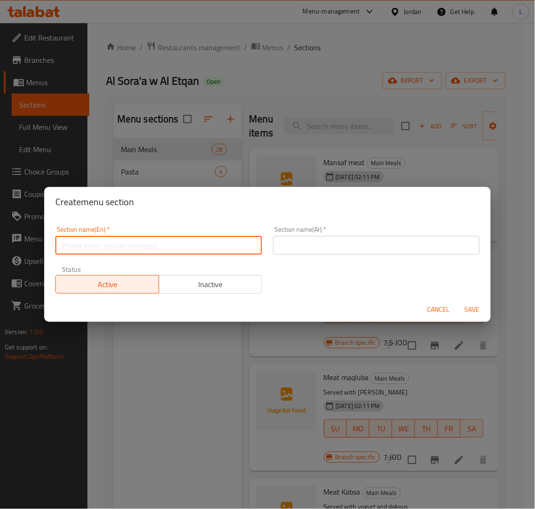
drag, startPoint x: 216, startPoint y: 242, endPoint x: 289, endPoint y: 259, distance: 74.9
click at [216, 243] on input "text" at bounding box center [158, 245] width 207 height 19
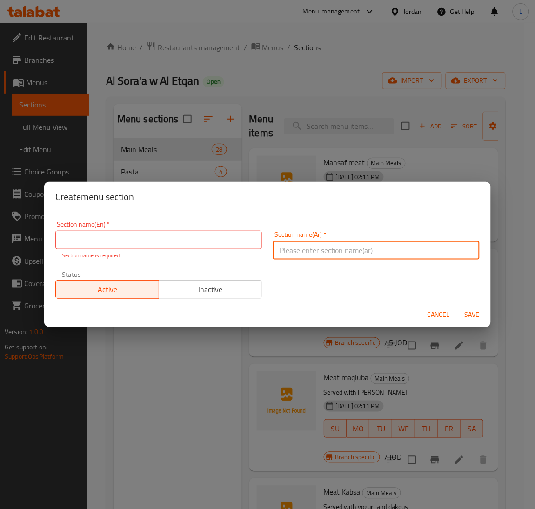
click at [314, 247] on input "text" at bounding box center [376, 250] width 207 height 19
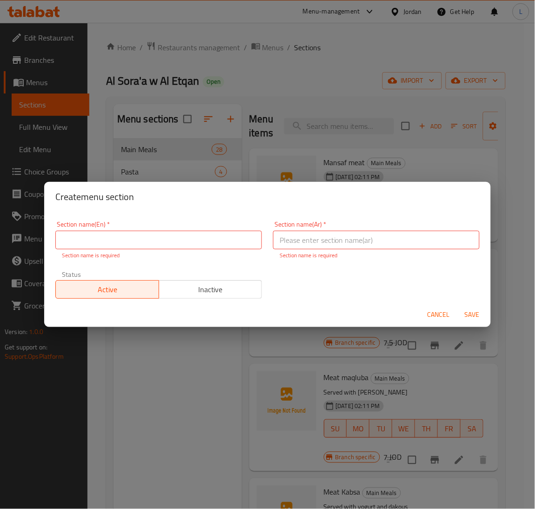
drag, startPoint x: 398, startPoint y: 235, endPoint x: 378, endPoint y: 241, distance: 20.3
click at [398, 235] on input "text" at bounding box center [376, 240] width 207 height 19
paste input "الصواني"
type input "الصواني"
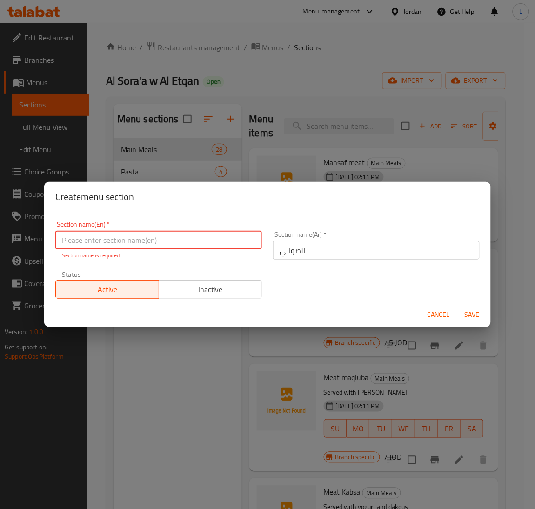
click at [173, 247] on input "text" at bounding box center [158, 240] width 207 height 19
type input "d"
click at [281, 244] on input "الصواني" at bounding box center [376, 250] width 207 height 19
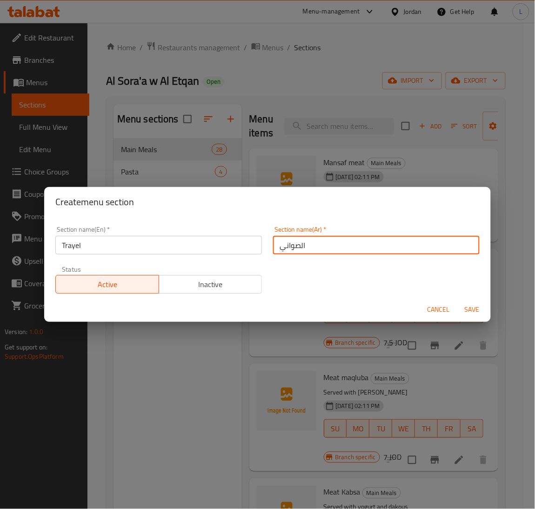
click at [281, 244] on input "الصواني" at bounding box center [376, 245] width 207 height 19
click at [186, 246] on input "Trayel" at bounding box center [158, 245] width 207 height 19
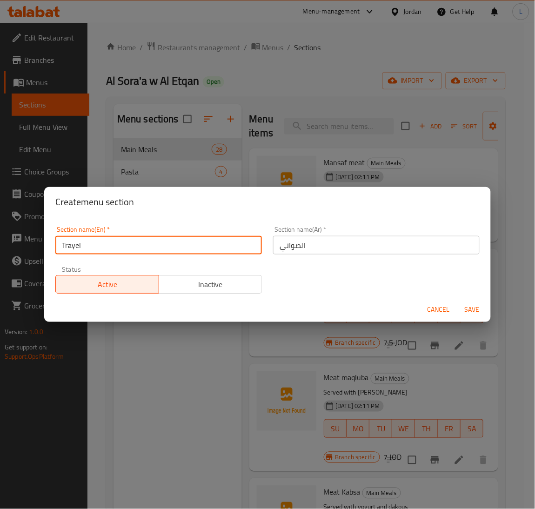
click at [186, 246] on input "Trayel" at bounding box center [158, 245] width 207 height 19
paste input "s"
type input "Trays"
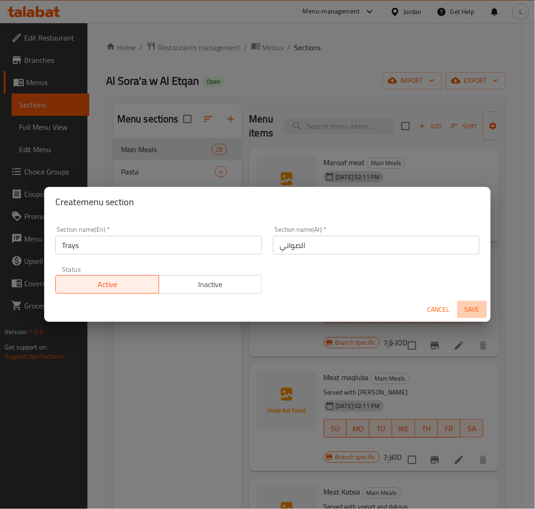
click at [470, 304] on span "Save" at bounding box center [472, 310] width 22 height 12
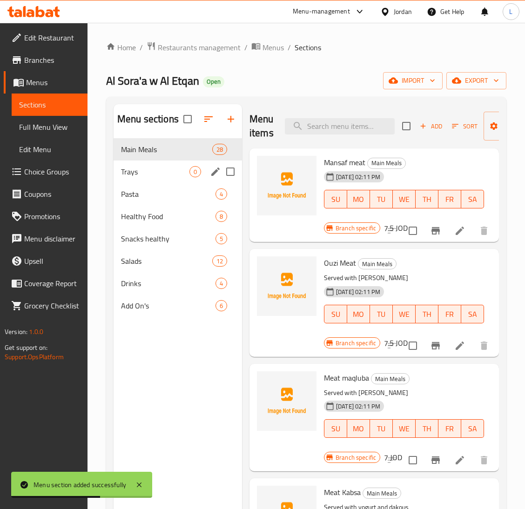
click at [167, 178] on div "Trays 0" at bounding box center [177, 171] width 128 height 22
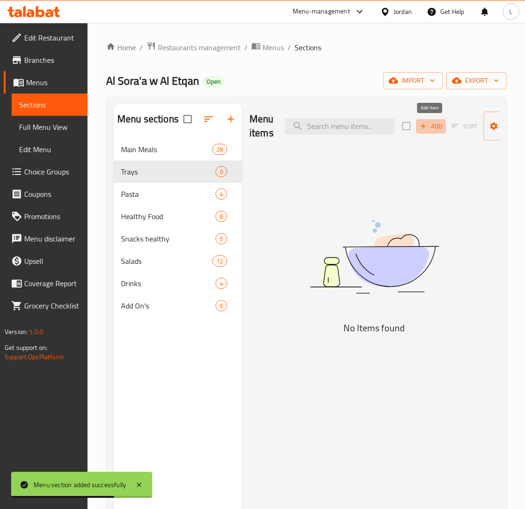
click at [428, 125] on span "Add" at bounding box center [430, 126] width 25 height 11
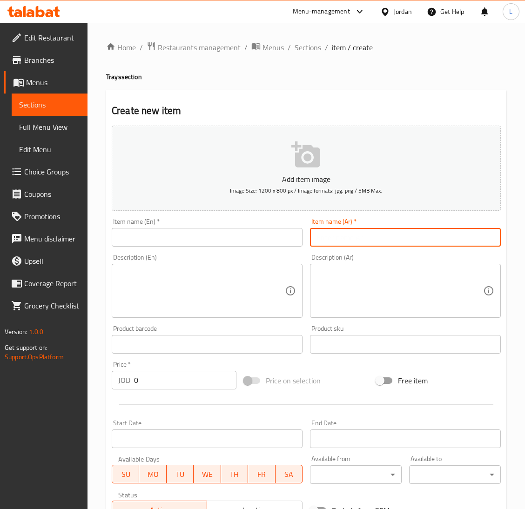
click at [376, 244] on input "text" at bounding box center [405, 237] width 191 height 19
paste input "صنية بطاطا ربع دجاجة"
type input "صنية بطاطا ربع دجاجة"
click at [277, 229] on input "text" at bounding box center [207, 237] width 191 height 19
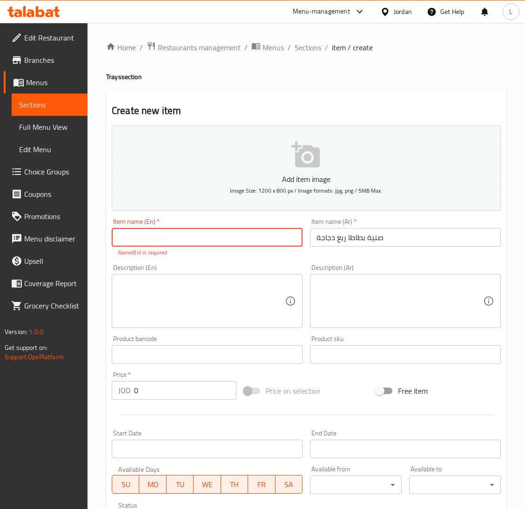
paste input "Quarter chicken potato tray"
type input "Quarter chicken potato tray"
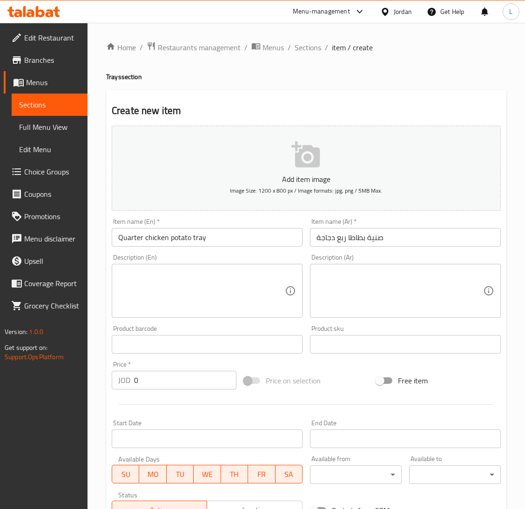
drag, startPoint x: 370, startPoint y: 297, endPoint x: 397, endPoint y: 296, distance: 26.5
click at [370, 297] on textarea at bounding box center [399, 291] width 167 height 44
paste textarea "تقدم مع الارز"
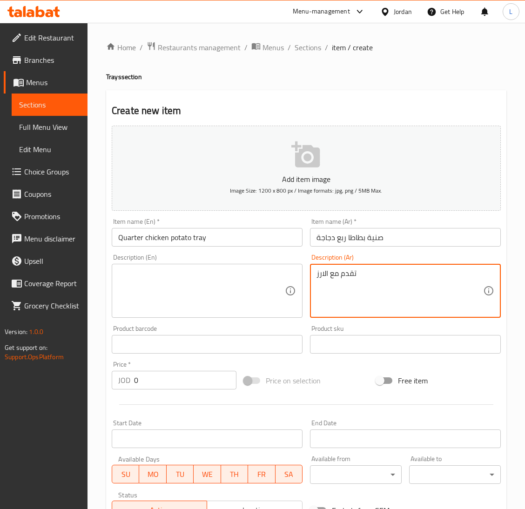
click at [383, 273] on textarea "تقدم مع الارز" at bounding box center [399, 291] width 167 height 44
paste textarea "سفين"
type textarea "تقدم مع الارز سفينه"
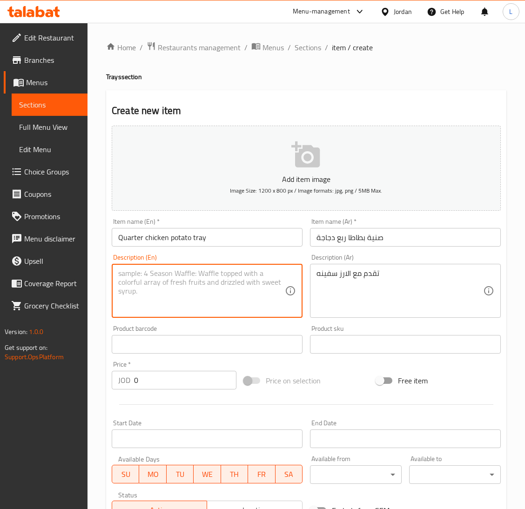
click at [200, 276] on textarea at bounding box center [201, 291] width 167 height 44
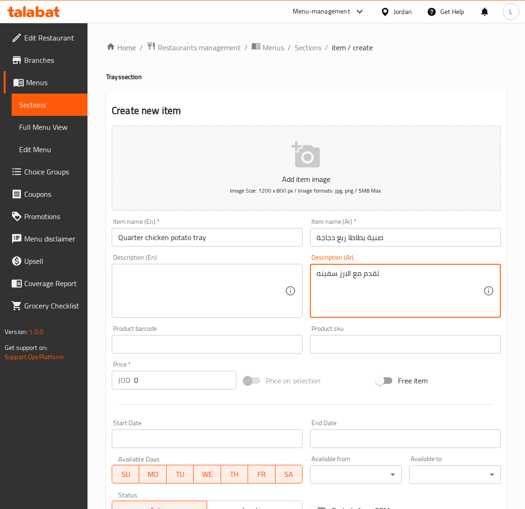
click at [367, 277] on textarea "تقدم مع الارز سفينه" at bounding box center [399, 291] width 167 height 44
click at [217, 278] on textarea at bounding box center [201, 291] width 167 height 44
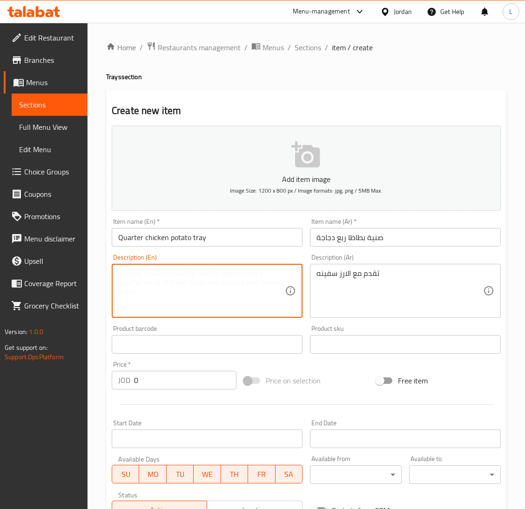
paste textarea "Served with rice"
type textarea "Served with rice"
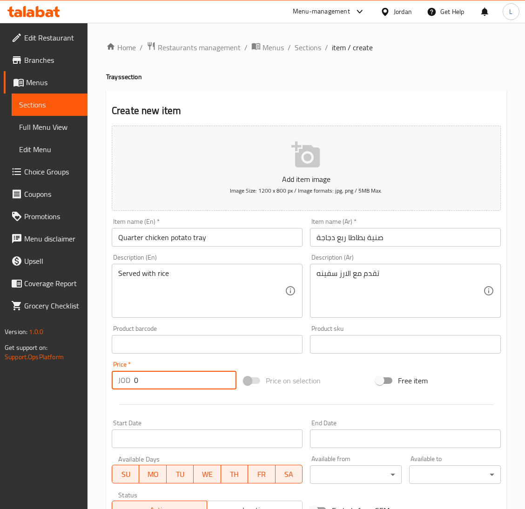
click at [192, 383] on input "0" at bounding box center [185, 380] width 102 height 19
type input "6"
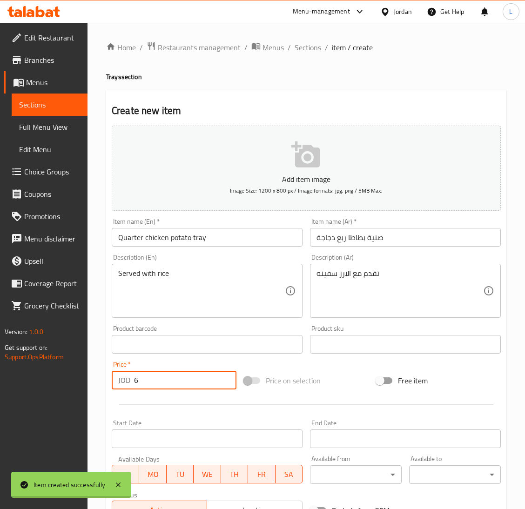
type input "0"
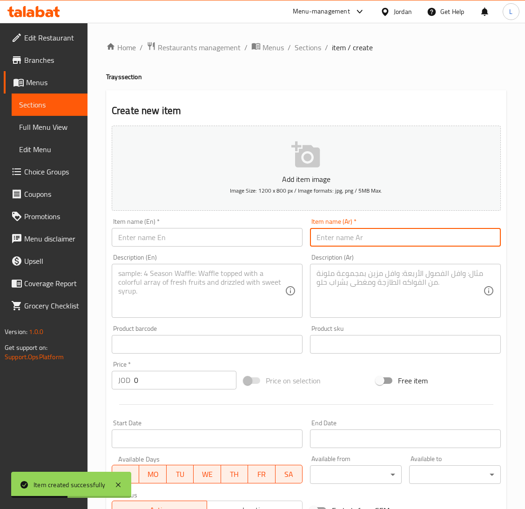
drag, startPoint x: 387, startPoint y: 231, endPoint x: 333, endPoint y: 240, distance: 55.7
click at [387, 231] on input "text" at bounding box center [405, 237] width 191 height 19
paste input "صنية بطاطا ربع دجاجة"
type input "صنية بطاطا ربع دجاجة"
click at [257, 238] on input "text" at bounding box center [207, 237] width 191 height 19
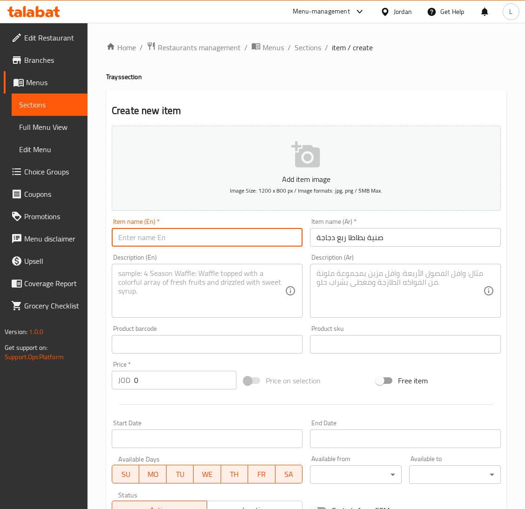
paste input "Quarter chicken potato tray"
type input "Quarter chicken potato tray"
click at [383, 302] on textarea at bounding box center [399, 291] width 167 height 44
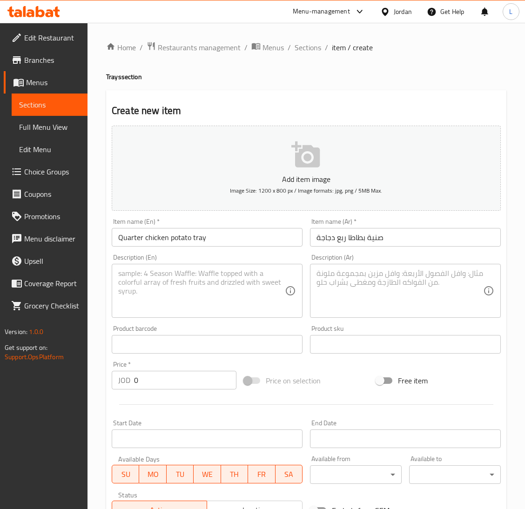
click at [392, 290] on textarea at bounding box center [399, 291] width 167 height 44
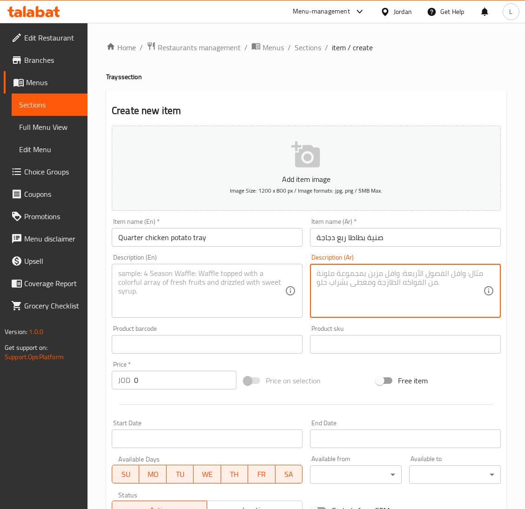
type textarea "ر"
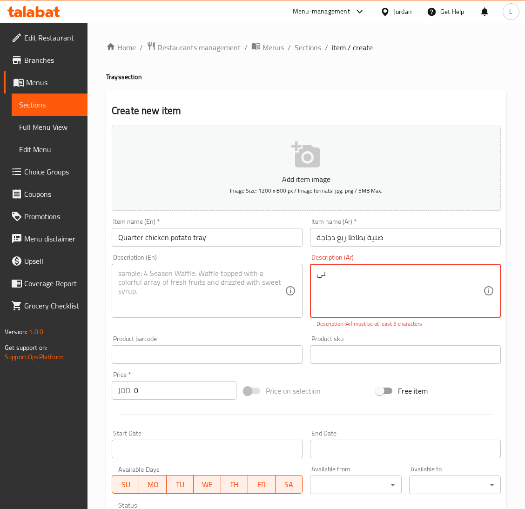
type textarea "ن"
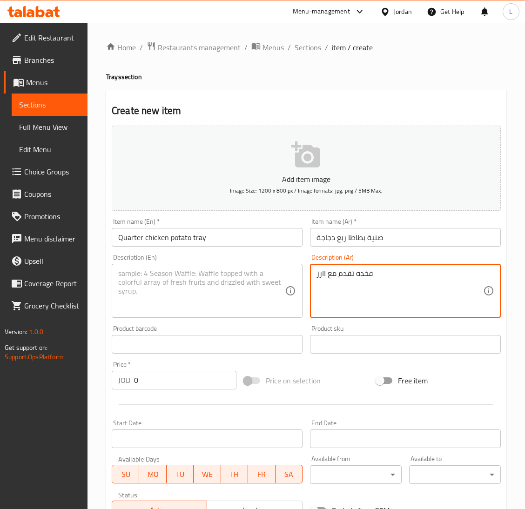
click at [403, 291] on textarea "فخده تقدم مع اارز" at bounding box center [399, 291] width 167 height 44
type textarea "فخده تقدم مع اارز"
click at [169, 288] on textarea at bounding box center [201, 291] width 167 height 44
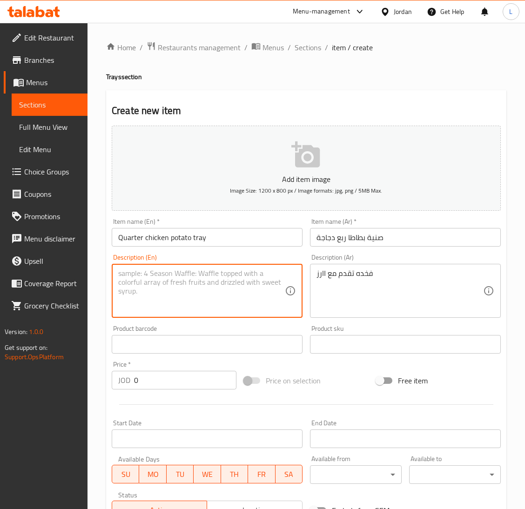
paste textarea "Thigh served with rice"
type textarea "Thigh served with rice"
click at [175, 380] on input "0" at bounding box center [185, 380] width 102 height 19
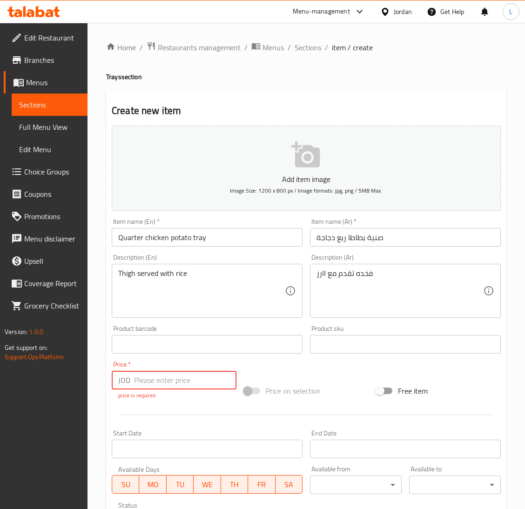
click at [187, 383] on input "number" at bounding box center [185, 380] width 102 height 19
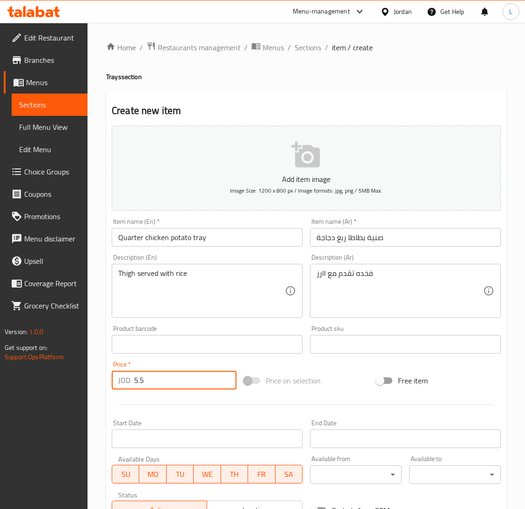
type input "5.5"
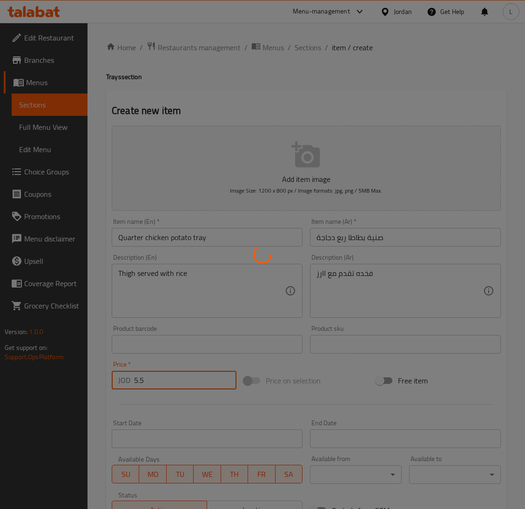
type input "0"
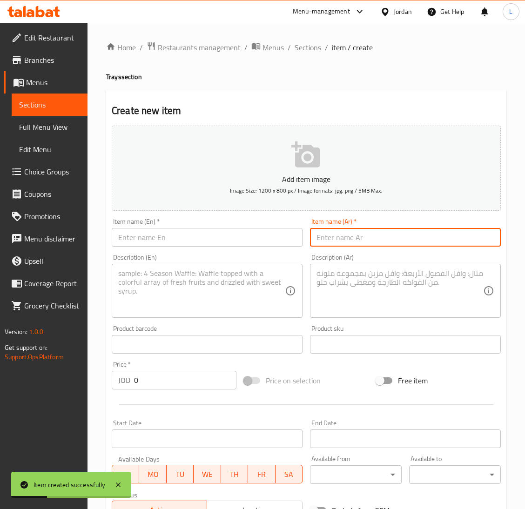
drag, startPoint x: 356, startPoint y: 235, endPoint x: 292, endPoint y: 240, distance: 64.8
click at [356, 235] on input "text" at bounding box center [405, 237] width 191 height 19
paste input "كوسا مخشي"
type input "كوسا مخشي"
click at [245, 239] on input "text" at bounding box center [207, 237] width 191 height 19
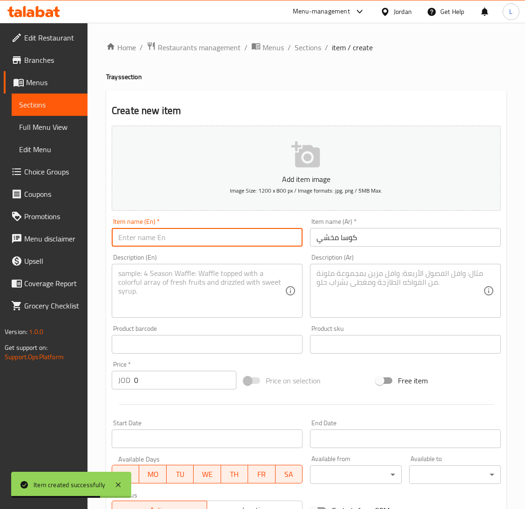
type input "ن"
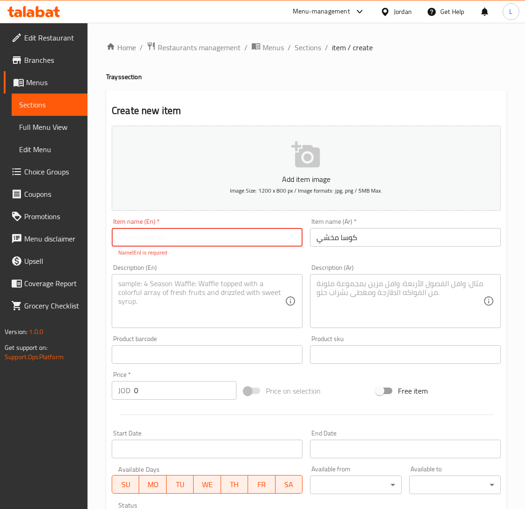
paste input "Zucchini is afraid"
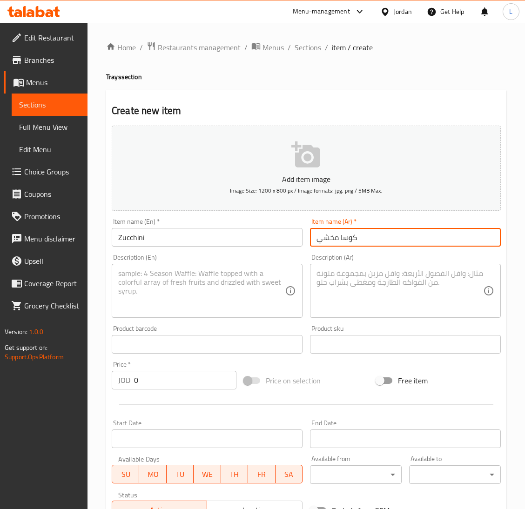
click at [330, 238] on input "كوسا مخشي" at bounding box center [405, 237] width 191 height 19
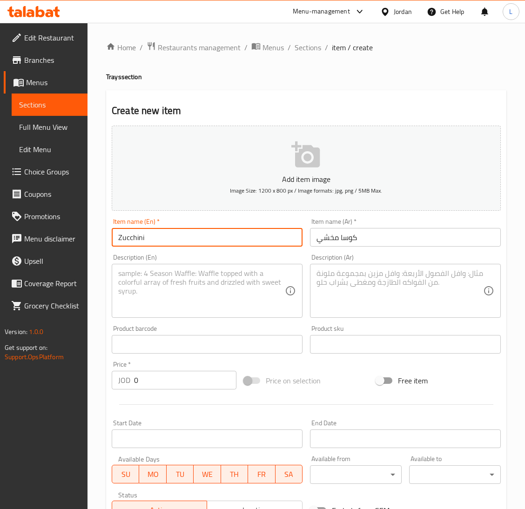
click at [236, 240] on input "Zucchini" at bounding box center [207, 237] width 191 height 19
type input "Kosa Makhshe"
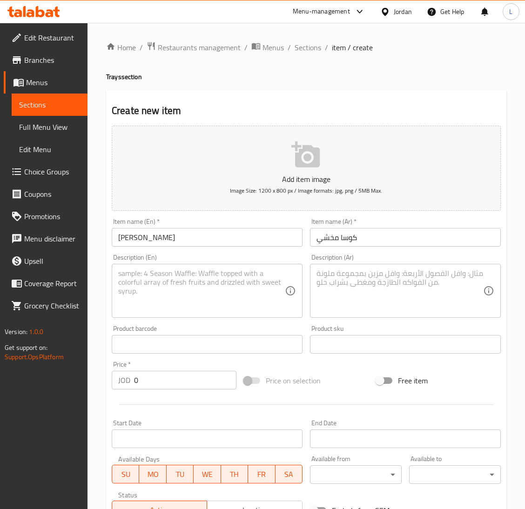
click at [355, 286] on textarea at bounding box center [399, 291] width 167 height 44
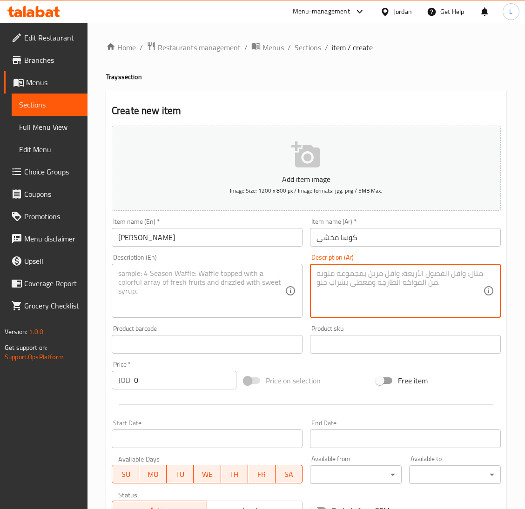
paste textarea "يقدم مع الارز"
type textarea "يقدم مع الارز"
click at [245, 276] on textarea at bounding box center [201, 291] width 167 height 44
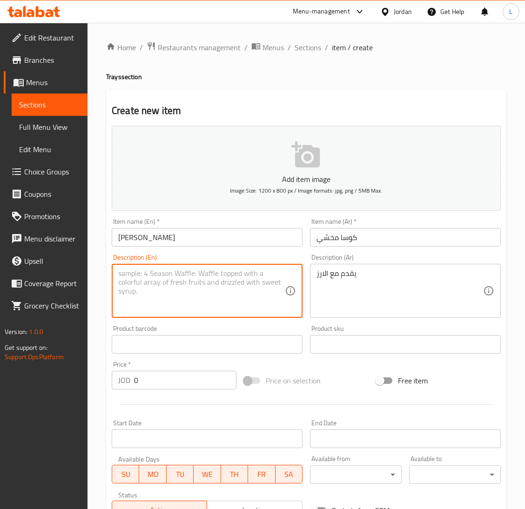
paste textarea "Served with rice"
type textarea "Served with rice"
click at [174, 379] on input "0" at bounding box center [185, 380] width 102 height 19
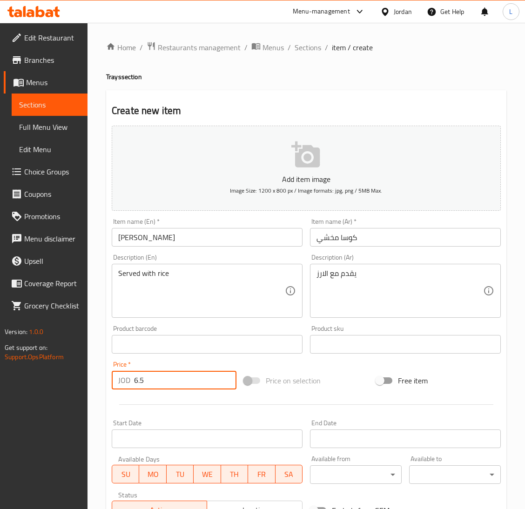
type input "6.5"
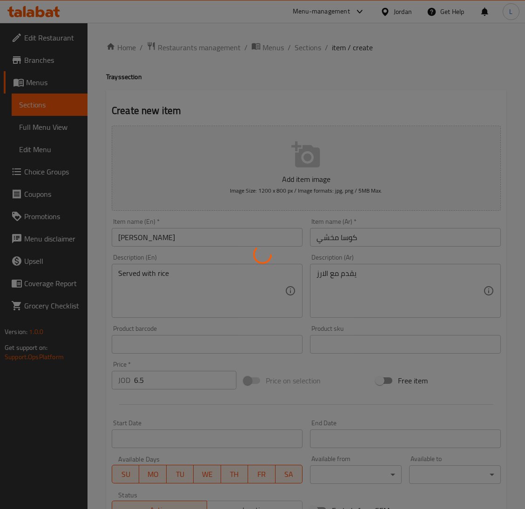
type input "0"
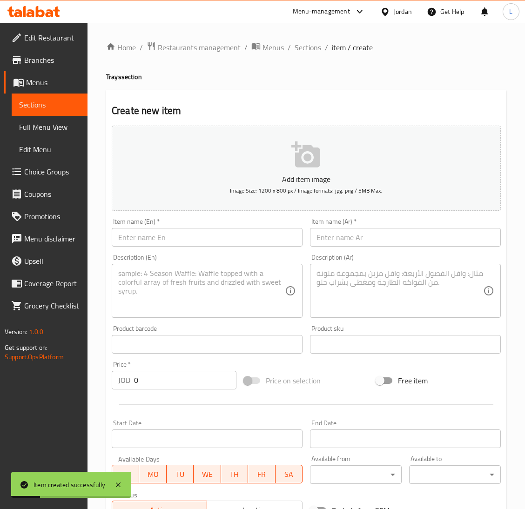
drag, startPoint x: 353, startPoint y: 255, endPoint x: 358, endPoint y: 250, distance: 6.9
click at [353, 254] on div "Description (Ar) Description (Ar)" at bounding box center [405, 286] width 191 height 64
click at [360, 243] on input "text" at bounding box center [405, 237] width 191 height 19
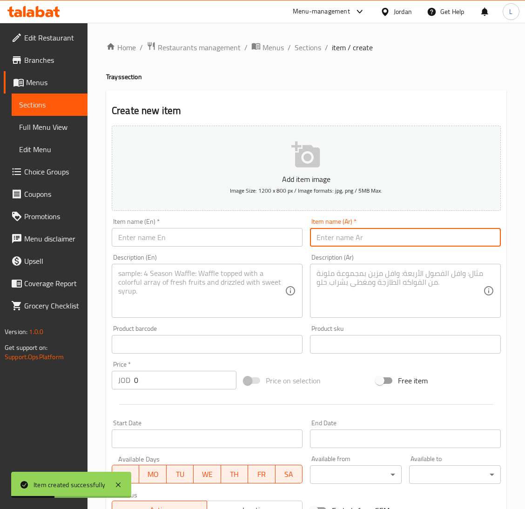
paste input "داود باشا"
type input "داود باشا"
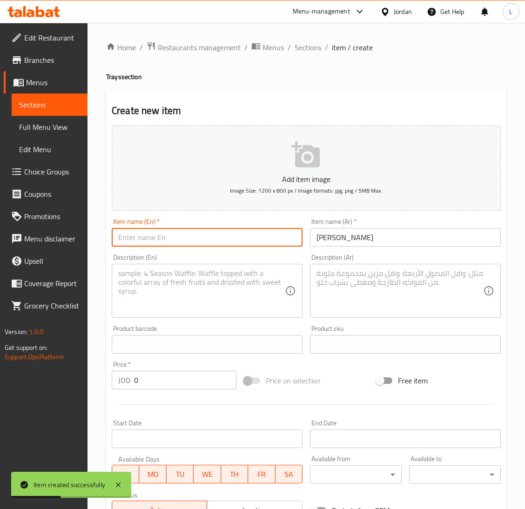
drag, startPoint x: 174, startPoint y: 237, endPoint x: 180, endPoint y: 227, distance: 12.5
click at [174, 237] on input "text" at bounding box center [207, 237] width 191 height 19
paste input "Daoud Pasha"
type input "Daoud Pasha"
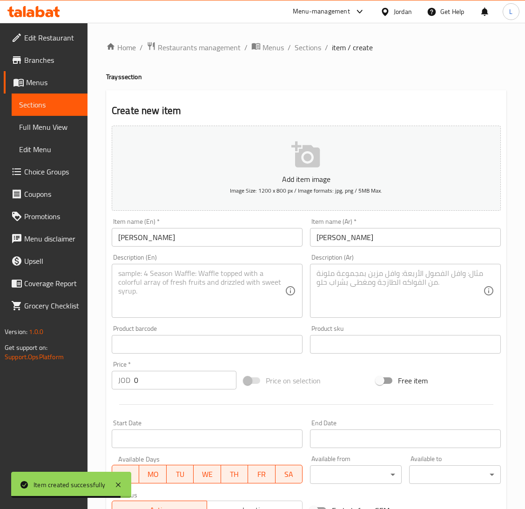
click at [401, 280] on textarea at bounding box center [399, 291] width 167 height 44
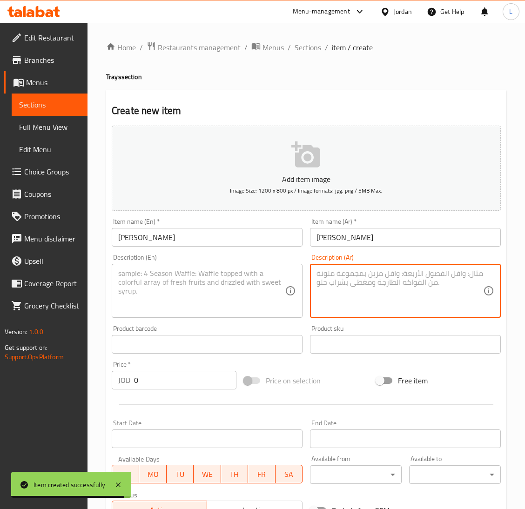
paste textarea "يقدم مع الارز"
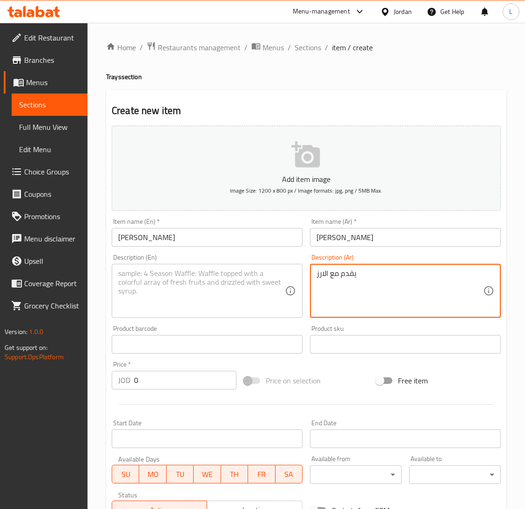
type textarea "يقدم مع الارز"
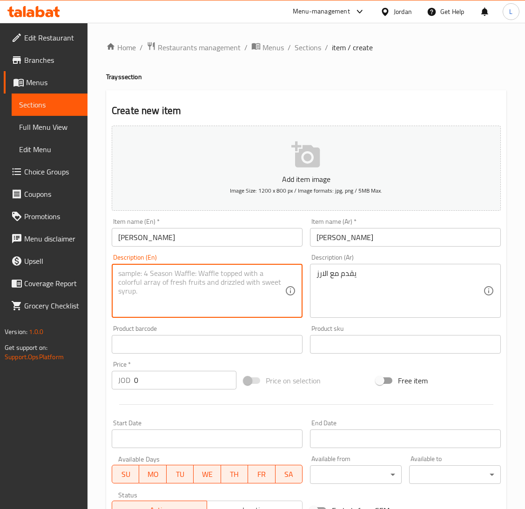
click at [197, 300] on textarea at bounding box center [201, 291] width 167 height 44
paste textarea "Served with rice"
type textarea "Served with rice"
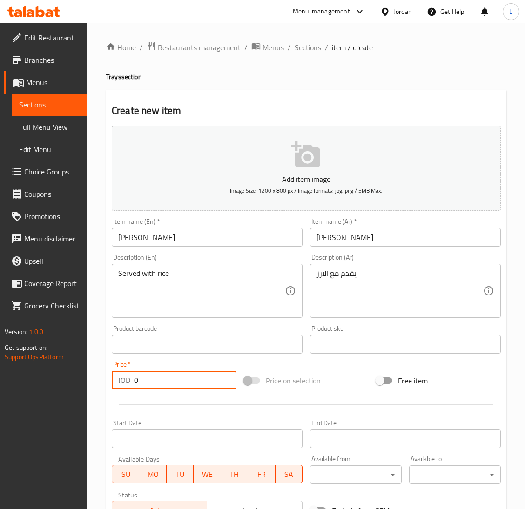
drag, startPoint x: 205, startPoint y: 380, endPoint x: 205, endPoint y: 367, distance: 13.5
click at [205, 380] on input "0" at bounding box center [185, 380] width 102 height 19
type input "6.25"
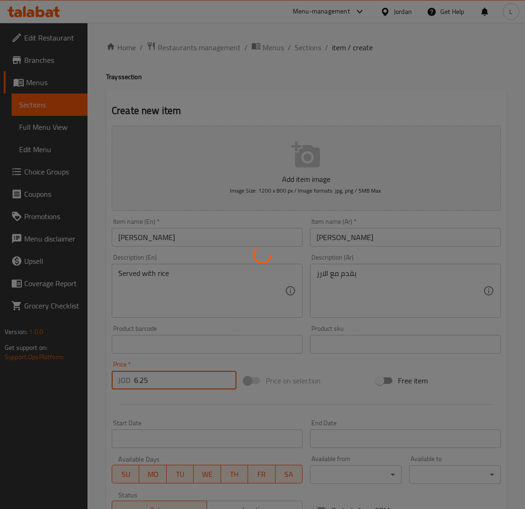
type input "0"
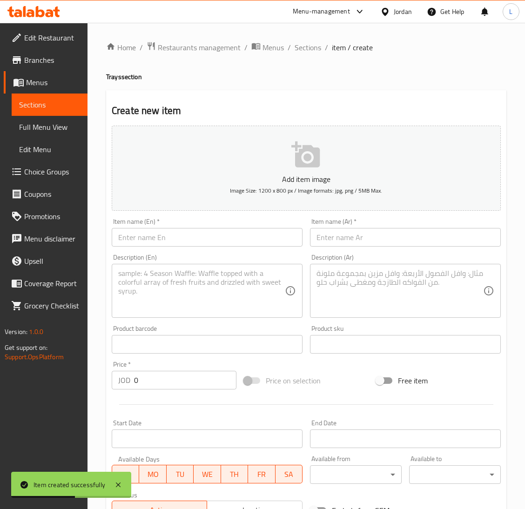
drag, startPoint x: 368, startPoint y: 234, endPoint x: 279, endPoint y: 243, distance: 89.7
click at [368, 234] on input "text" at bounding box center [405, 237] width 191 height 19
paste input "ورق عنب"
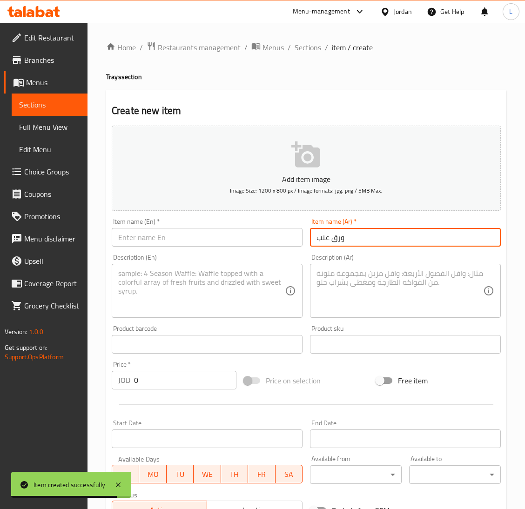
type input "ورق عنب"
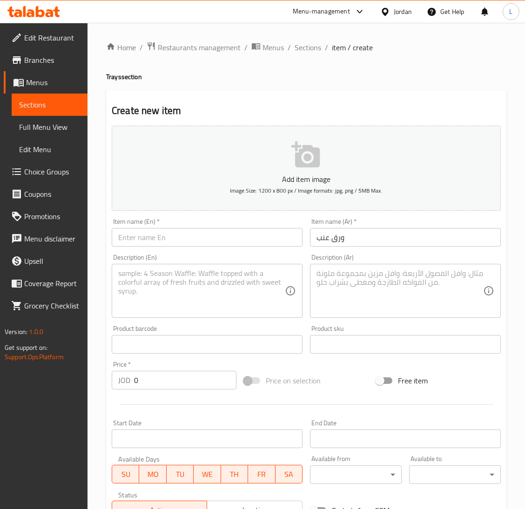
click at [412, 296] on textarea at bounding box center [399, 291] width 167 height 44
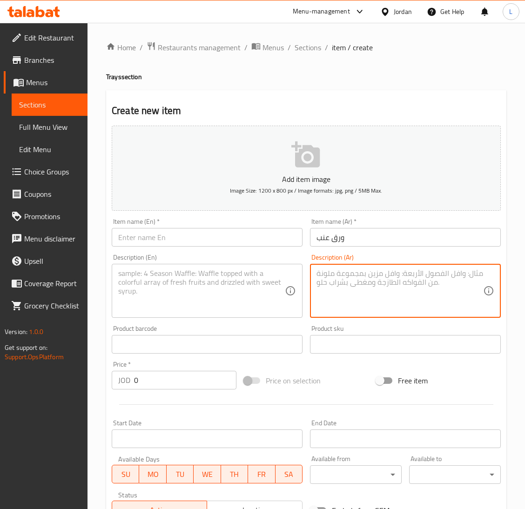
paste textarea "200جرام"
type textarea "200جرام"
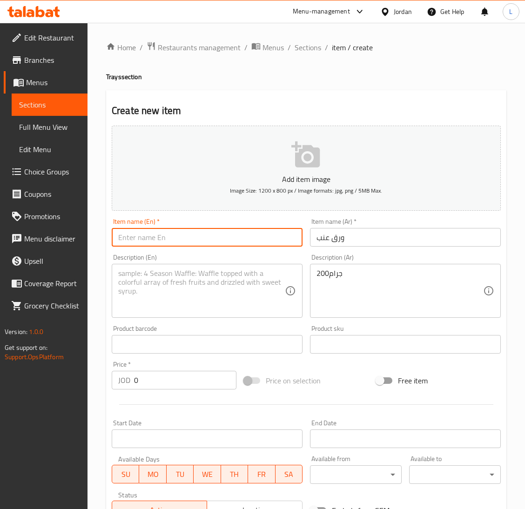
click at [274, 237] on input "text" at bounding box center [207, 237] width 191 height 19
type input "a"
type input "Wara2 3enab"
click at [323, 240] on input "ورق عنب" at bounding box center [405, 237] width 191 height 19
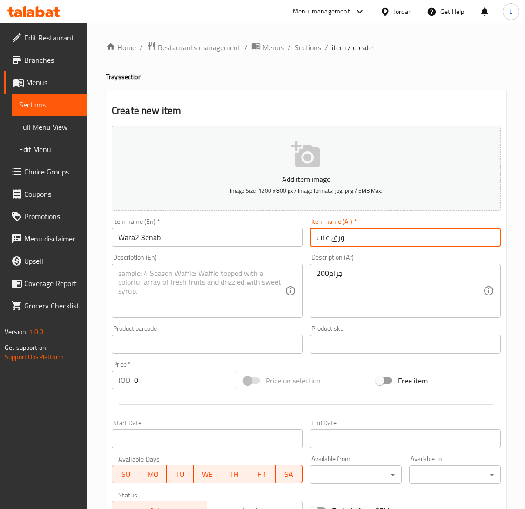
click at [323, 240] on input "ورق عنب" at bounding box center [405, 237] width 191 height 19
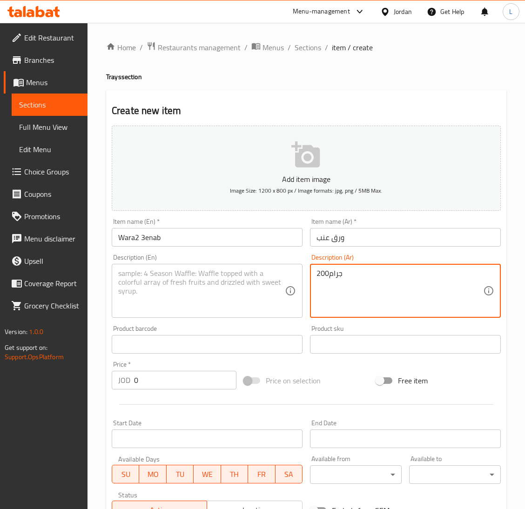
click at [330, 274] on textarea "200جرام" at bounding box center [399, 291] width 167 height 44
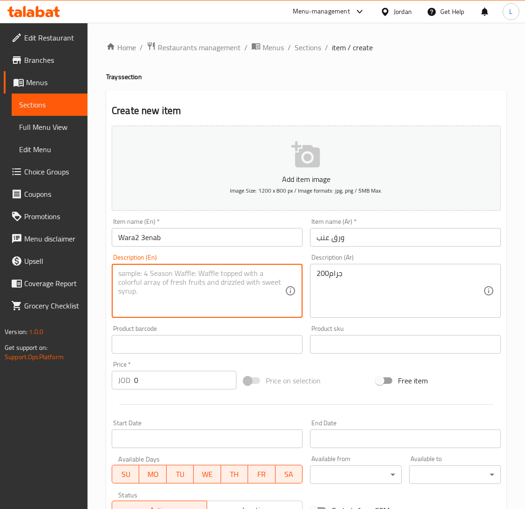
click at [178, 285] on textarea at bounding box center [201, 291] width 167 height 44
paste textarea "200 grams"
type textarea "200 grams"
click at [171, 371] on input "0" at bounding box center [185, 380] width 102 height 19
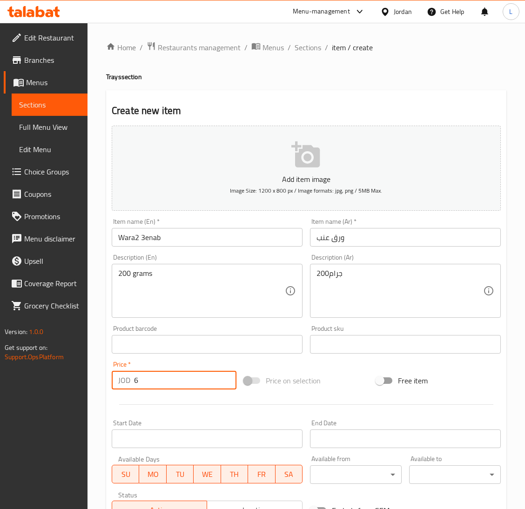
type input "6"
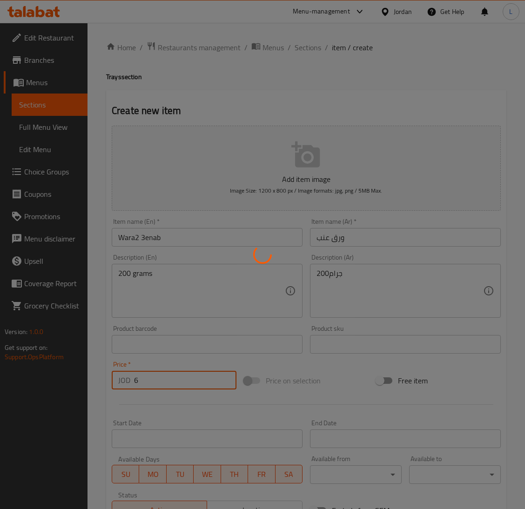
type input "0"
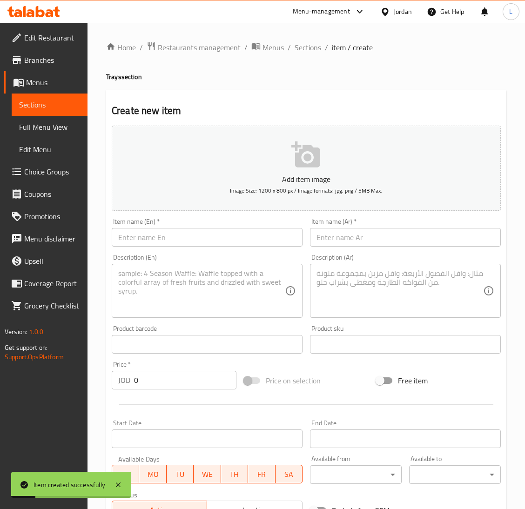
click at [339, 235] on input "text" at bounding box center [405, 237] width 191 height 19
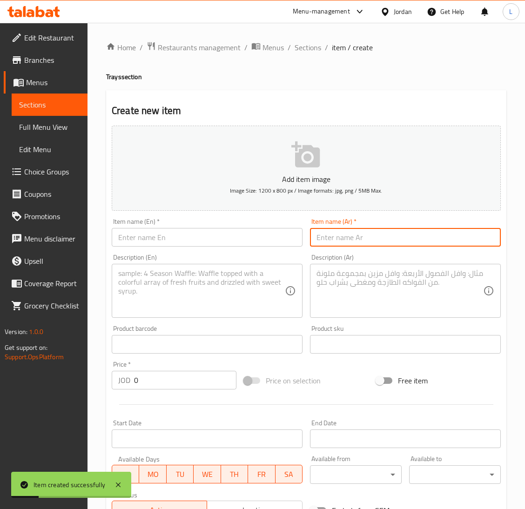
paste input "يلنجي"
type input "يلنجي"
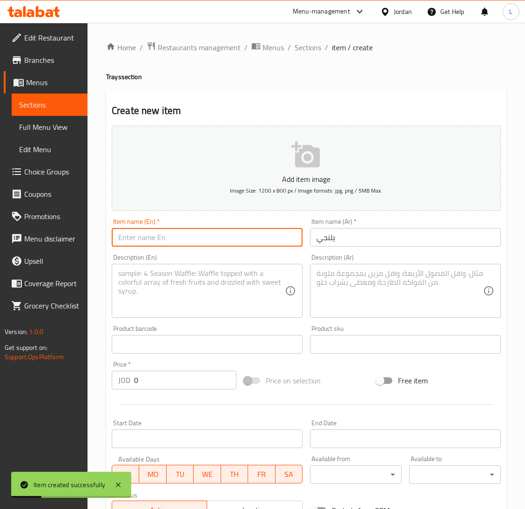
click at [236, 234] on input "text" at bounding box center [207, 237] width 191 height 19
type input "Yalnji"
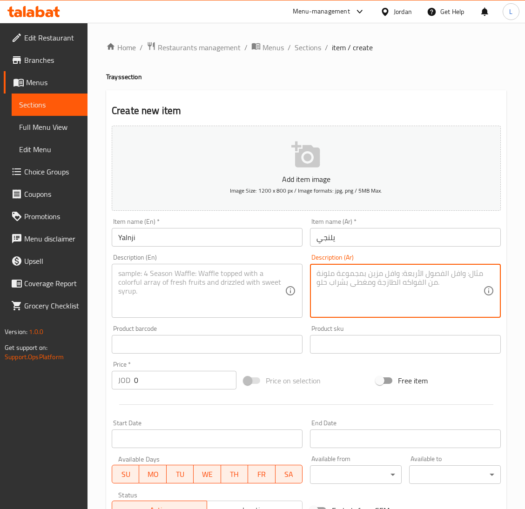
click at [358, 275] on textarea at bounding box center [399, 291] width 167 height 44
paste textarea "200جرام"
type textarea "200جرام"
click at [254, 274] on textarea at bounding box center [201, 291] width 167 height 44
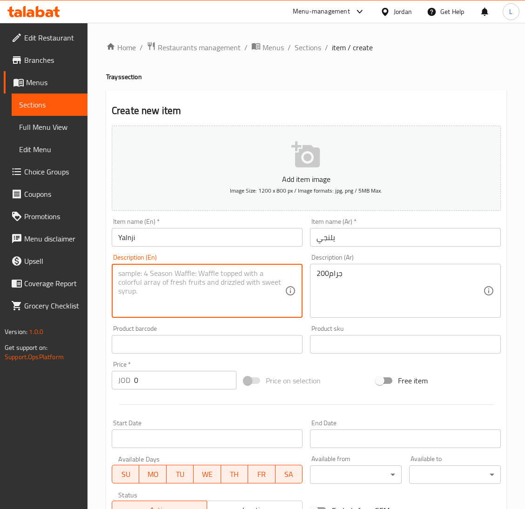
paste textarea "200 grams"
type textarea "200 grams"
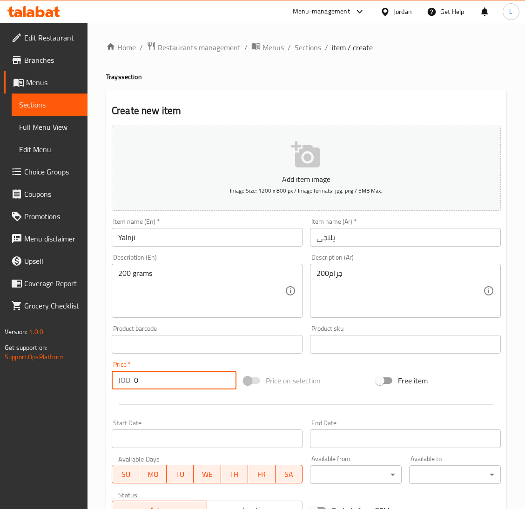
click at [180, 377] on input "0" at bounding box center [185, 380] width 102 height 19
type input "5"
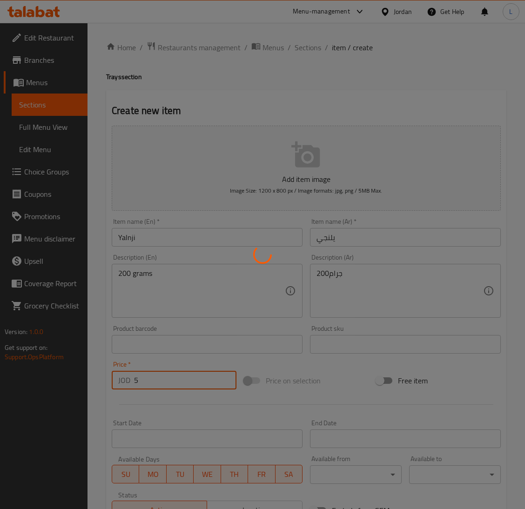
type input "0"
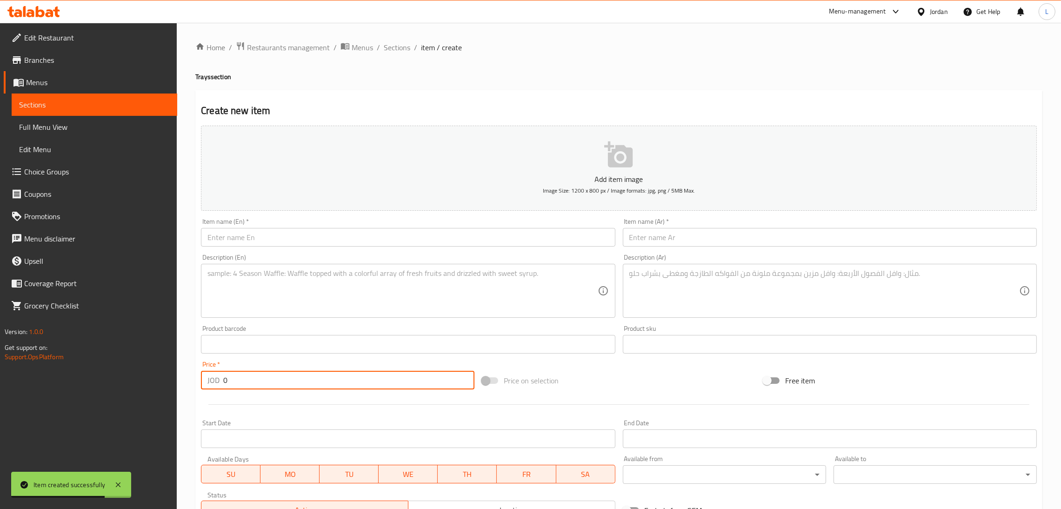
drag, startPoint x: 394, startPoint y: 50, endPoint x: 415, endPoint y: 37, distance: 24.8
click at [394, 50] on span "Sections" at bounding box center [397, 47] width 27 height 11
